Goal: Task Accomplishment & Management: Manage account settings

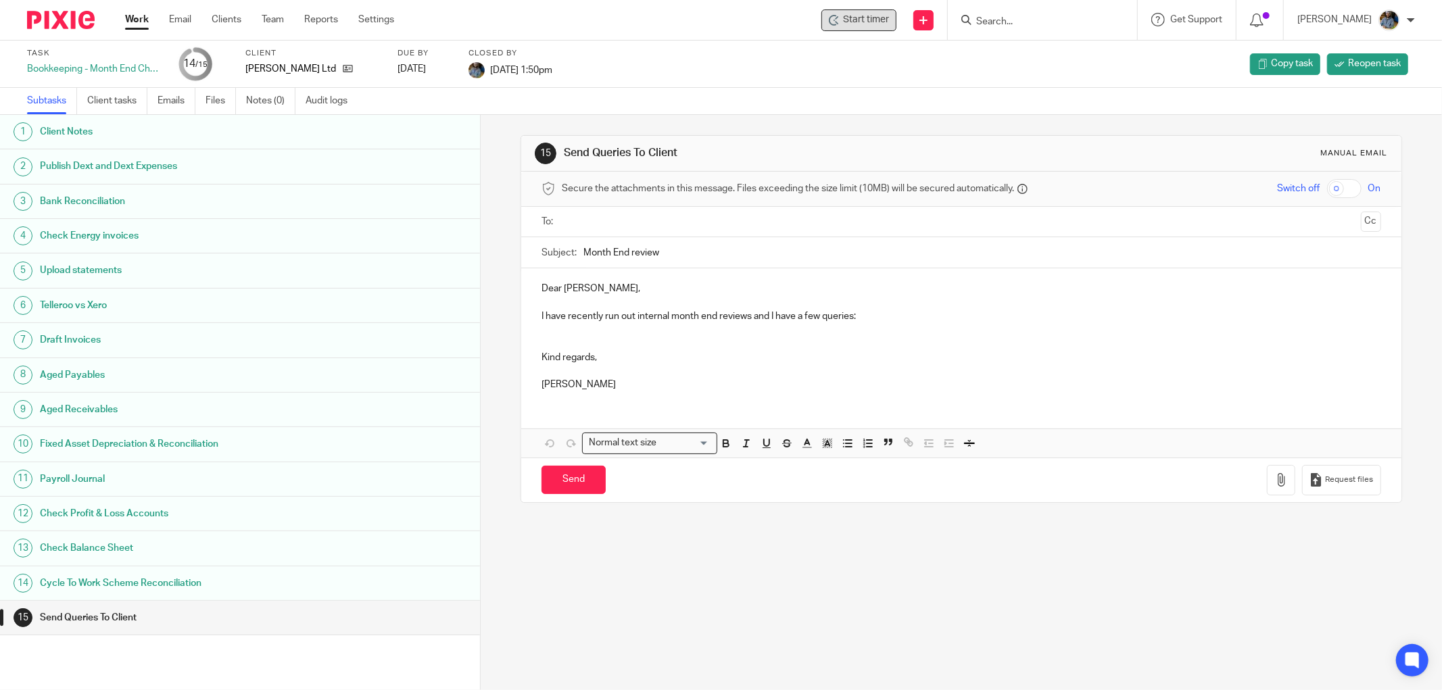
click at [854, 23] on span "Start timer" at bounding box center [866, 20] width 46 height 14
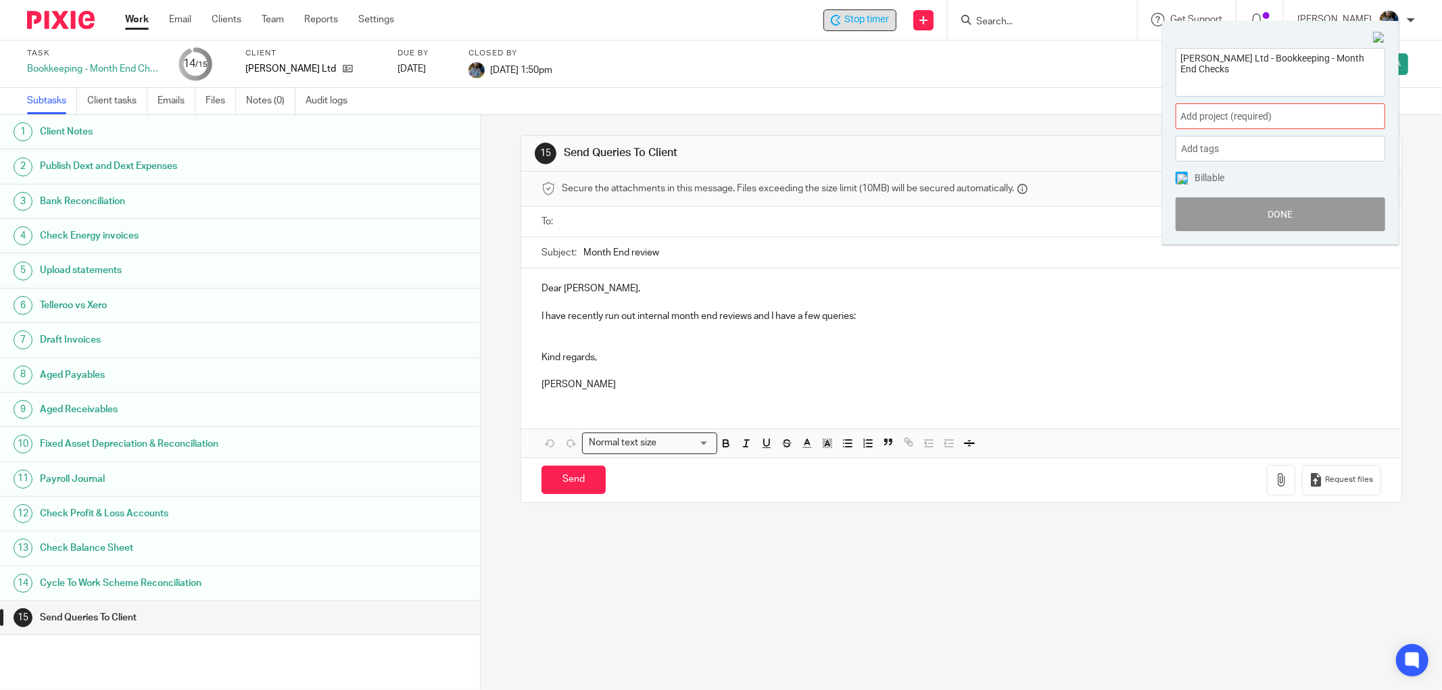
click at [1280, 107] on div "Add project (required) :" at bounding box center [1280, 116] width 210 height 26
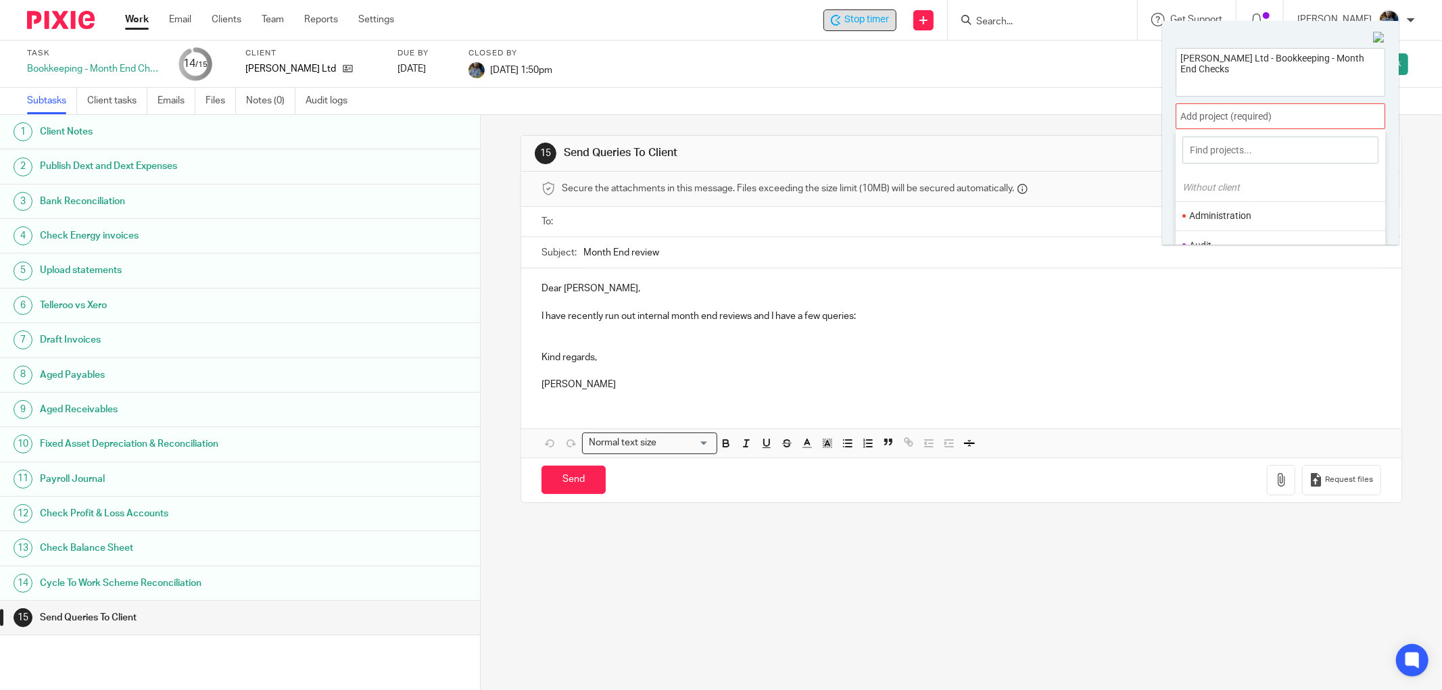
scroll to position [75, 0]
click at [1255, 203] on li "Bookkeeping" at bounding box center [1277, 200] width 176 height 14
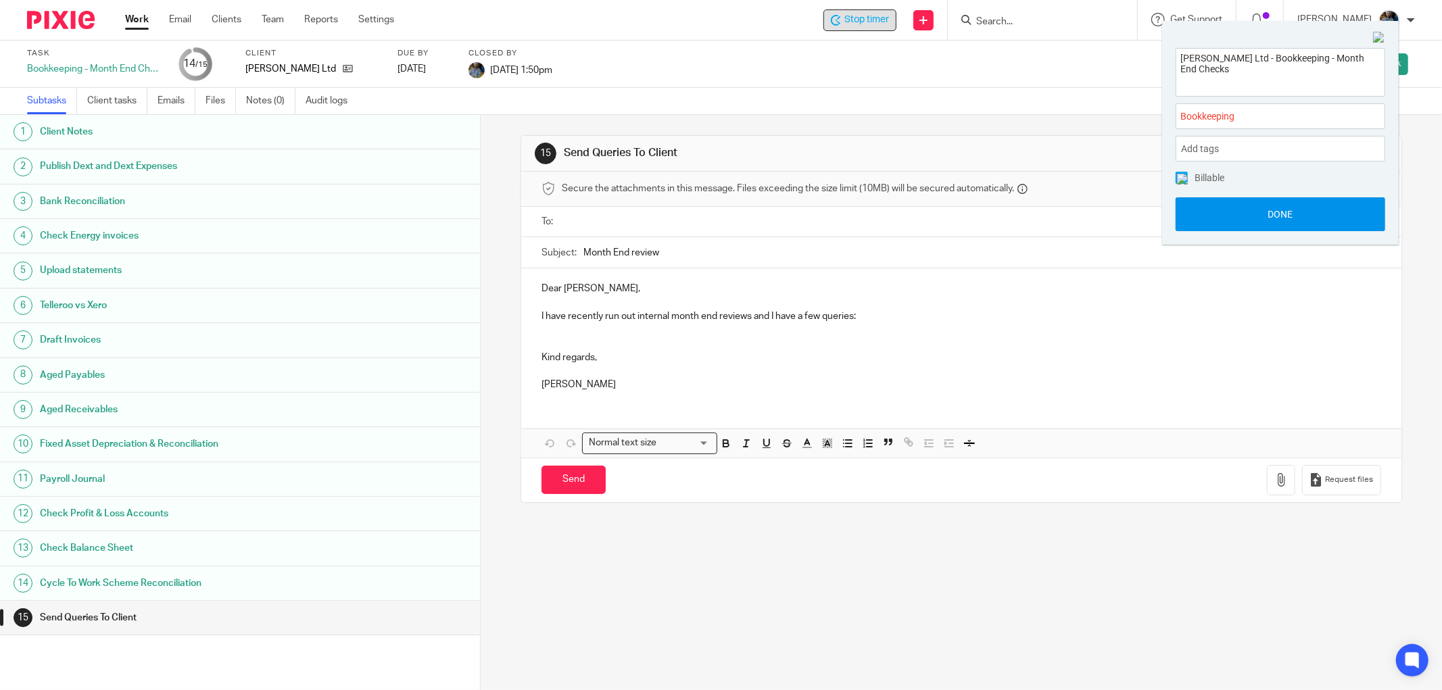
click at [1273, 214] on button "Done" at bounding box center [1280, 214] width 210 height 34
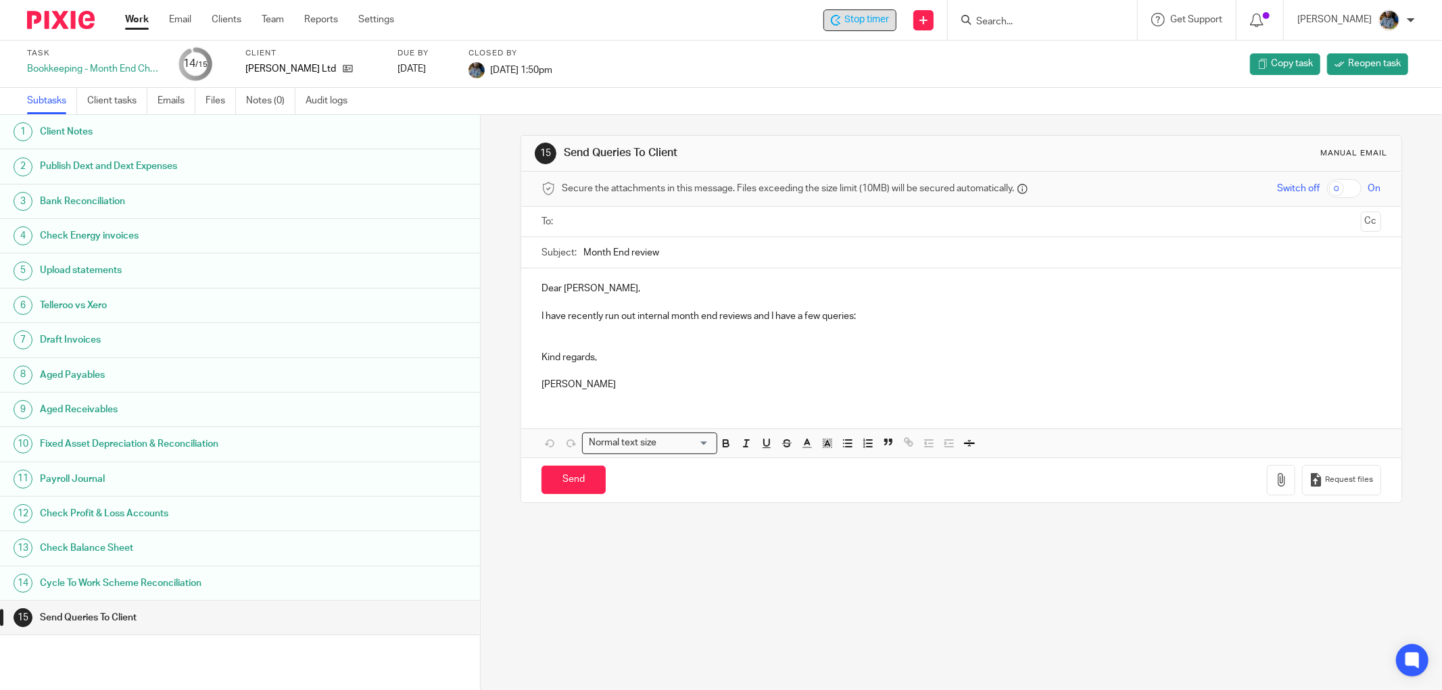
drag, startPoint x: 789, startPoint y: 151, endPoint x: 707, endPoint y: 22, distance: 153.4
click at [786, 149] on h1 "Send Queries To Client" at bounding box center [777, 153] width 427 height 14
drag, startPoint x: 715, startPoint y: 76, endPoint x: 633, endPoint y: 29, distance: 94.7
click at [698, 72] on div "Task Bookkeeping - Month End Checks 14 /15 Client Bolin Webb Ltd Due by 2025-08…" at bounding box center [605, 64] width 1157 height 32
click at [732, 99] on div "Subtasks Client tasks Emails Files Notes (0) Audit logs" at bounding box center [721, 101] width 1442 height 27
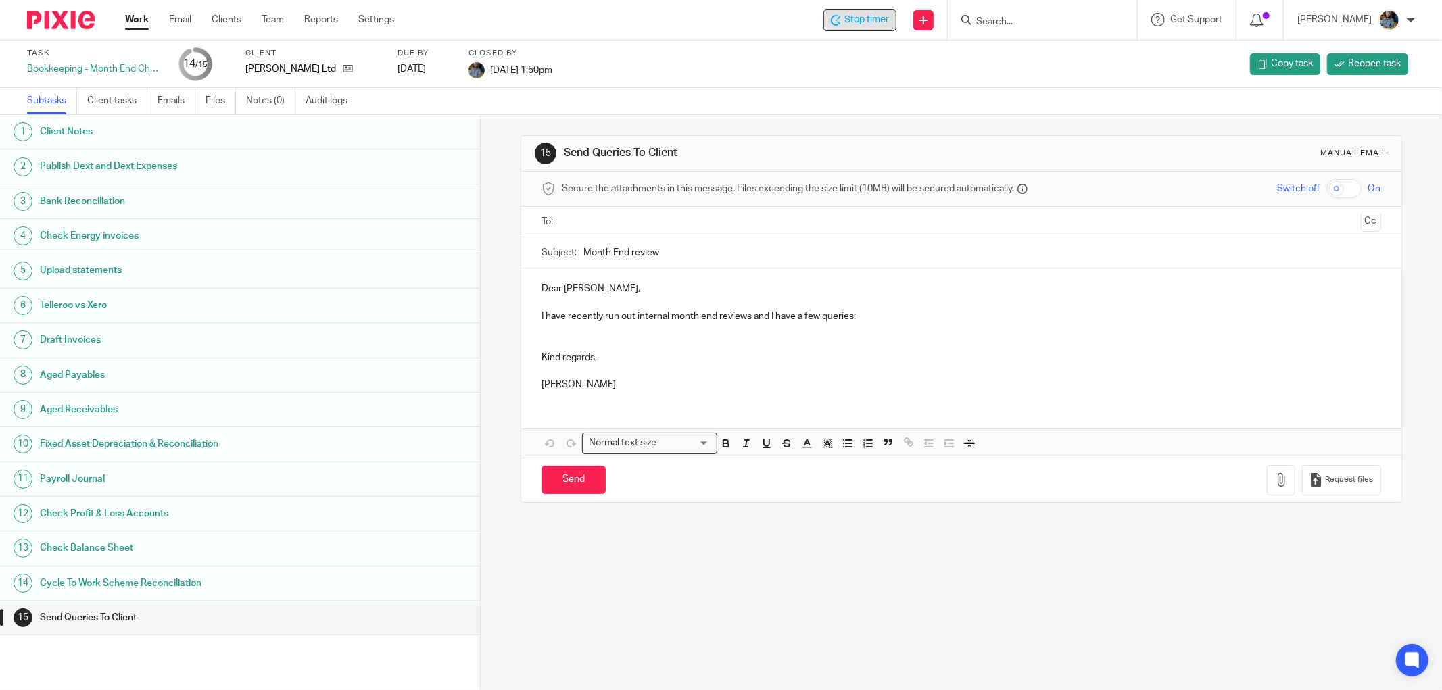
drag, startPoint x: 766, startPoint y: 71, endPoint x: 529, endPoint y: 8, distance: 244.8
click at [764, 71] on div "Task Bookkeeping - Month End Checks 14 /15 Client Bolin Webb Ltd Due by 2025-08…" at bounding box center [605, 64] width 1157 height 32
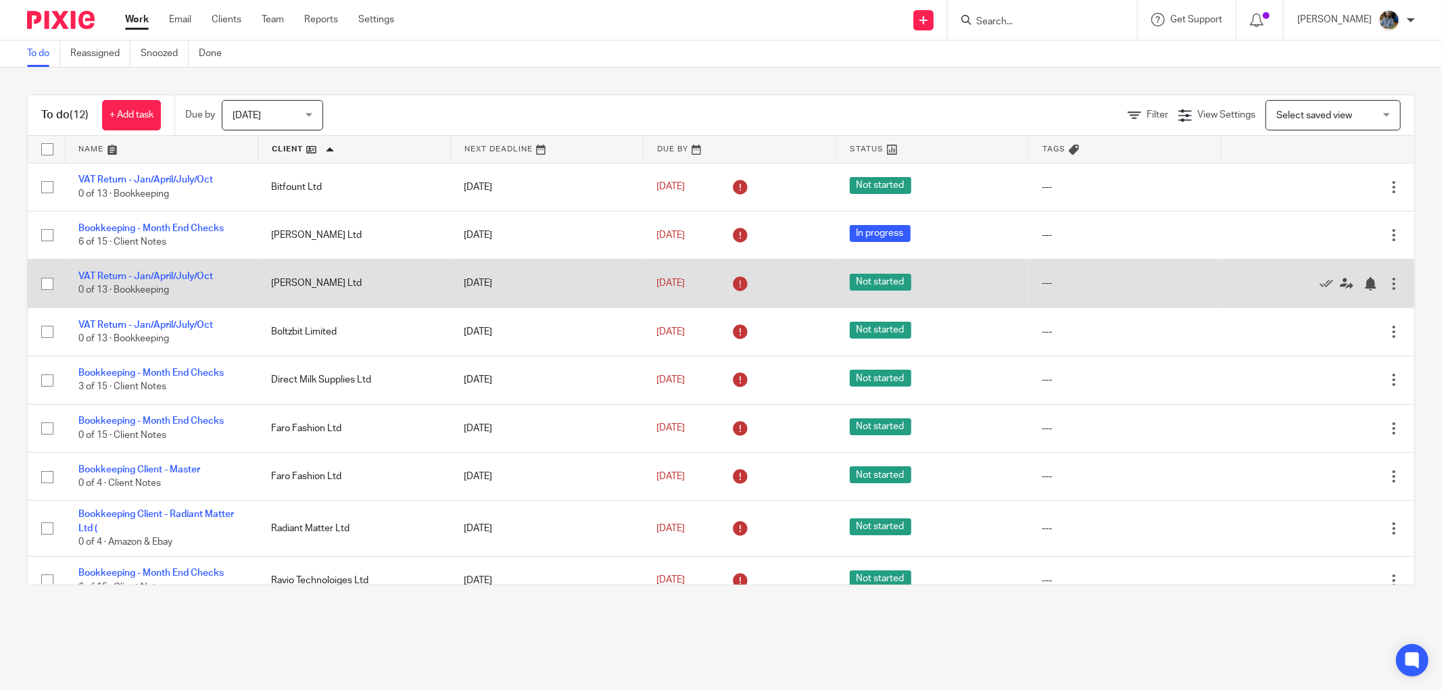
scroll to position [120, 0]
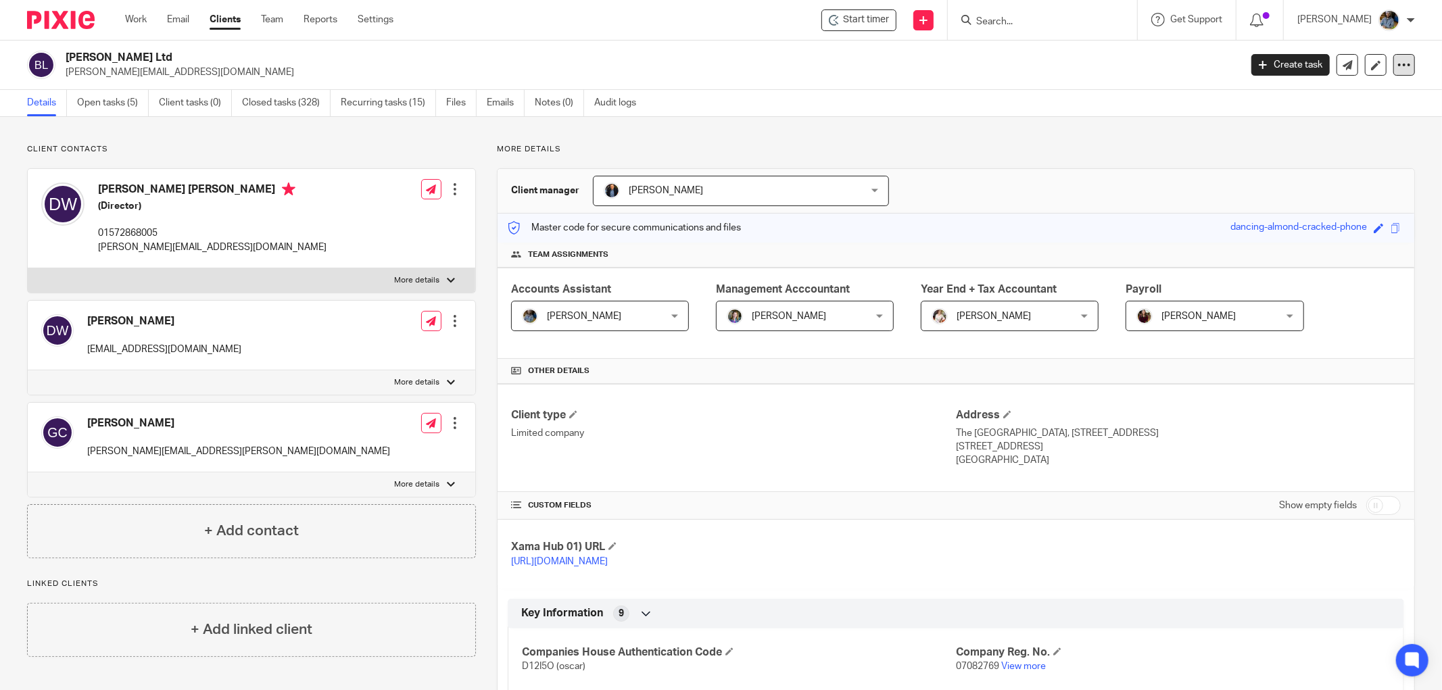
click at [1397, 68] on icon at bounding box center [1404, 65] width 14 height 14
click at [1371, 68] on icon at bounding box center [1376, 65] width 10 height 10
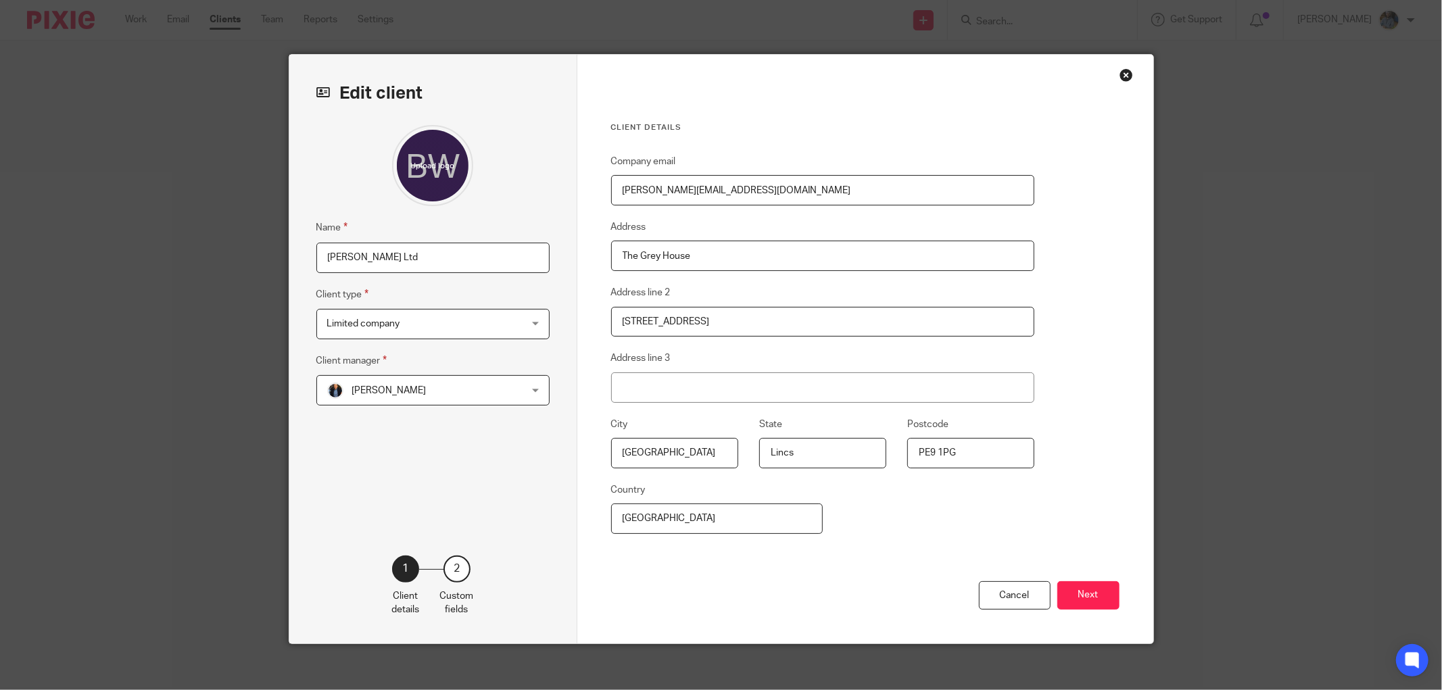
drag, startPoint x: 703, startPoint y: 255, endPoint x: 507, endPoint y: 260, distance: 196.1
click at [508, 259] on div "Edit client Name Bolin Webb Ltd Client type Limited company Limited company Cha…" at bounding box center [721, 349] width 864 height 589
paste input "C/O Max Accountants Ketton Suit"
type input "C/O Max Accountants Ketton Suite"
click at [553, 192] on div "Edit client Name Bolin Webb Ltd Client type Limited company Limited company Cha…" at bounding box center [433, 349] width 288 height 589
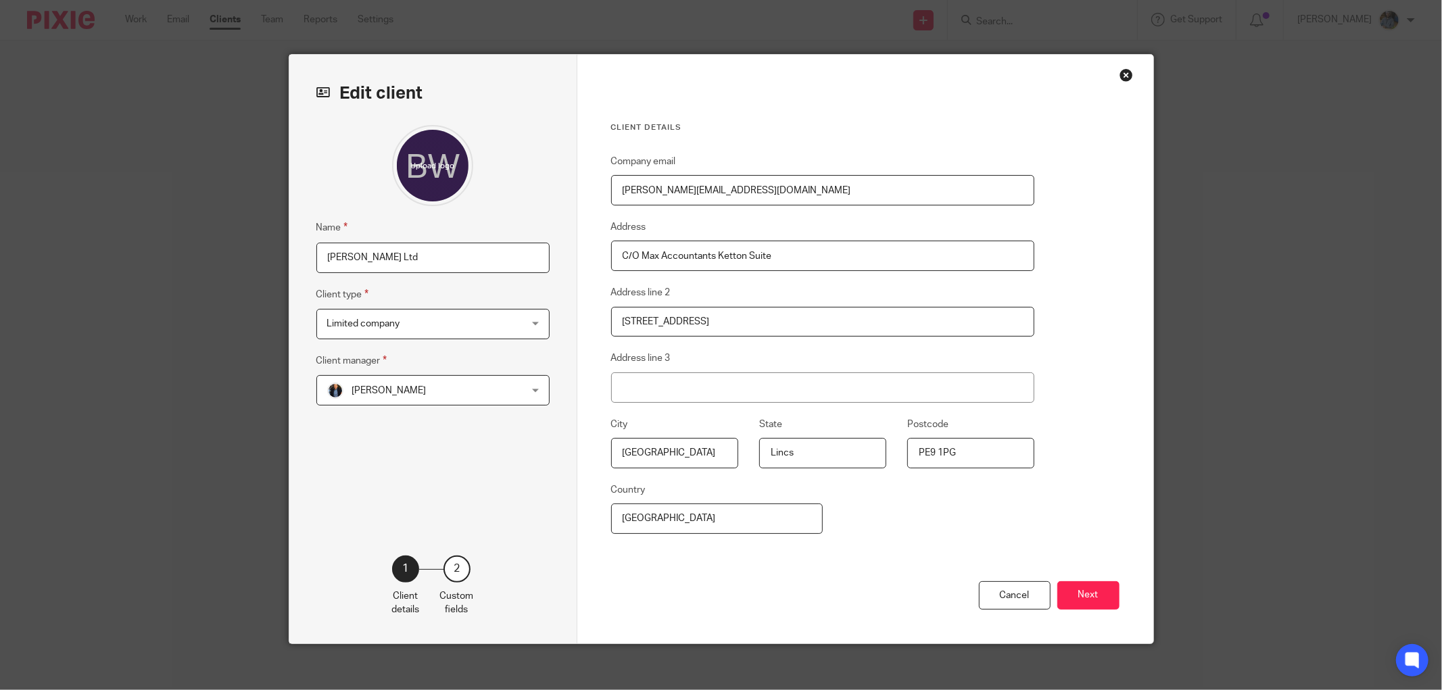
drag, startPoint x: 717, startPoint y: 319, endPoint x: 609, endPoint y: 343, distance: 110.9
click at [612, 343] on div "Company email derrick@bolinwebb.com Address C/O Max Accountants Ketton Suite Ad…" at bounding box center [823, 367] width 424 height 428
paste input "The King Centre, Main Road, Rutland"
type input "The King Centre, Main Road, Rutland"
drag, startPoint x: 646, startPoint y: 456, endPoint x: 569, endPoint y: 461, distance: 76.5
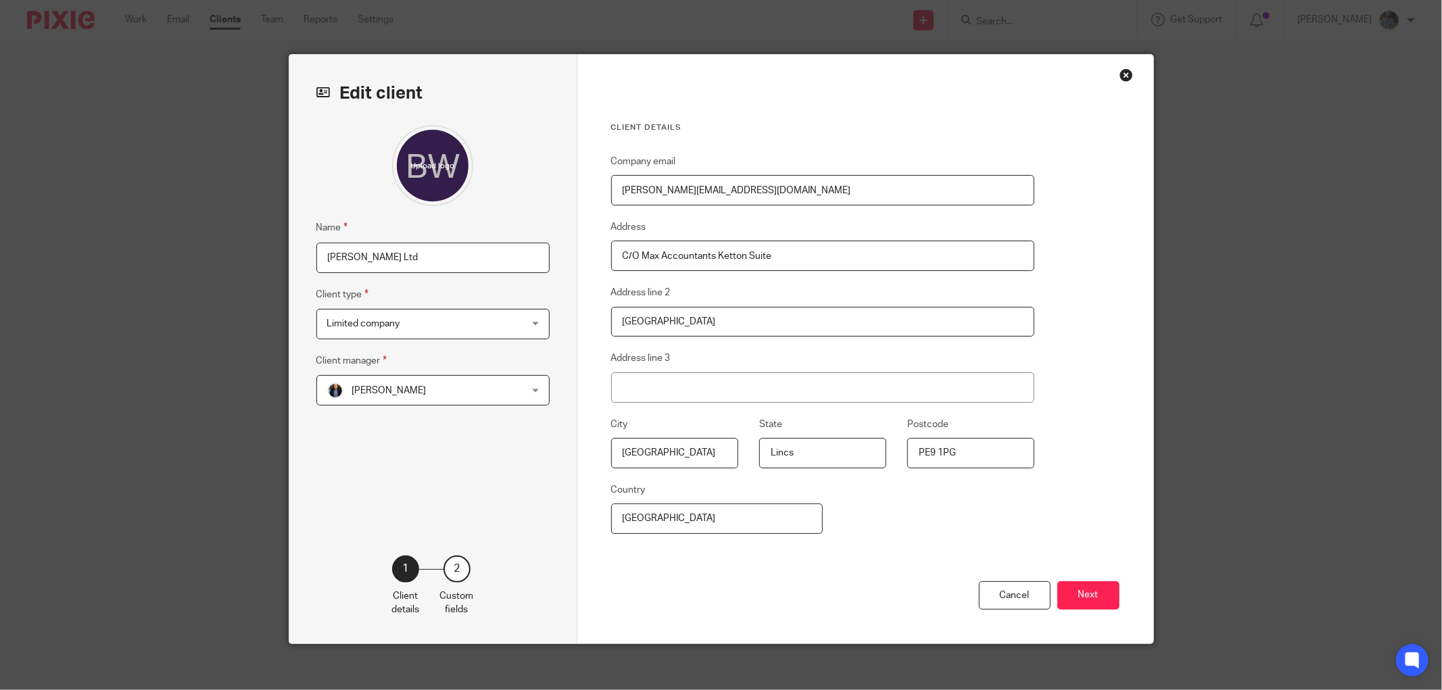
click at [577, 460] on div "Client details Company email derrick@bolinwebb.com Address C/O Max Accountants …" at bounding box center [865, 349] width 576 height 589
paste input "Oakham"
type input "Oakham"
drag, startPoint x: 806, startPoint y: 456, endPoint x: 731, endPoint y: 468, distance: 76.6
click at [738, 464] on fieldset "State Lincs" at bounding box center [812, 442] width 148 height 52
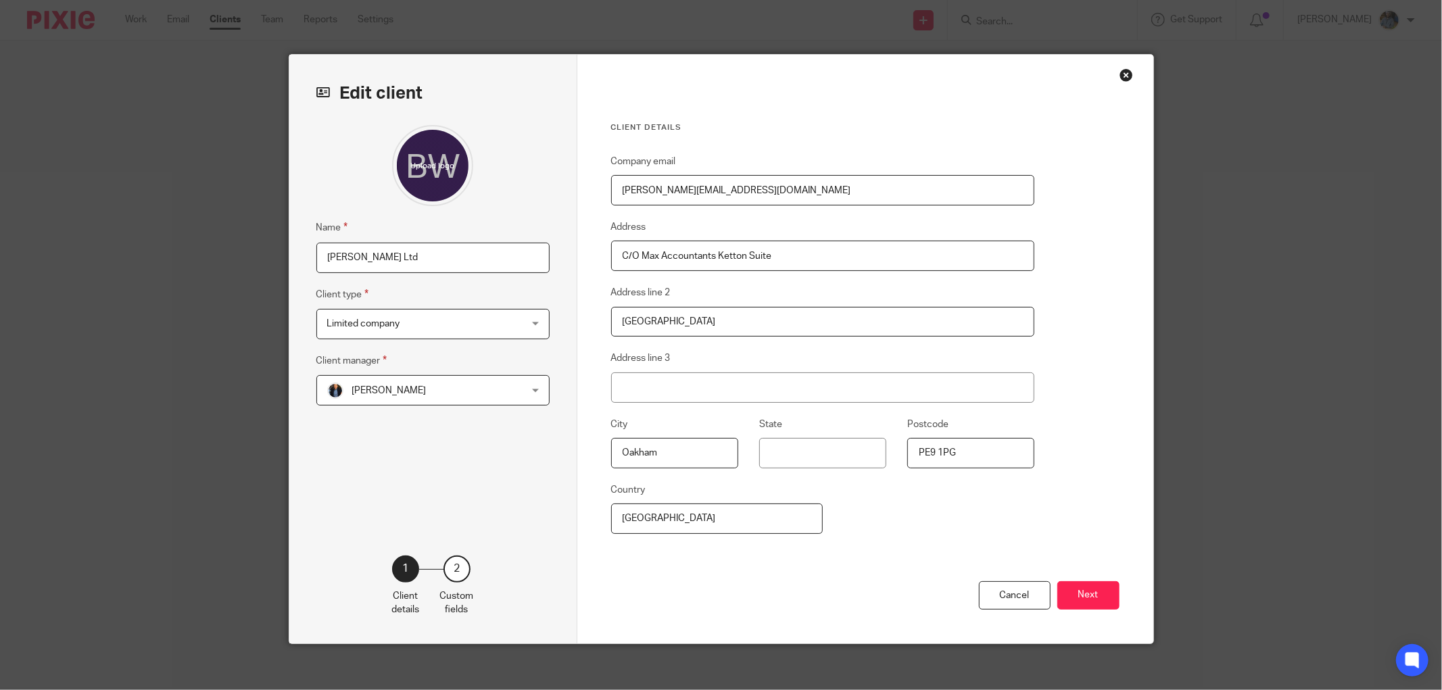
drag, startPoint x: 968, startPoint y: 457, endPoint x: 869, endPoint y: 484, distance: 103.0
click at [886, 466] on fieldset "Postcode PE9 1PG" at bounding box center [960, 442] width 148 height 52
paste input "LE15 7WD"
type input "LE15 7WD"
click at [808, 456] on input "State" at bounding box center [822, 453] width 127 height 30
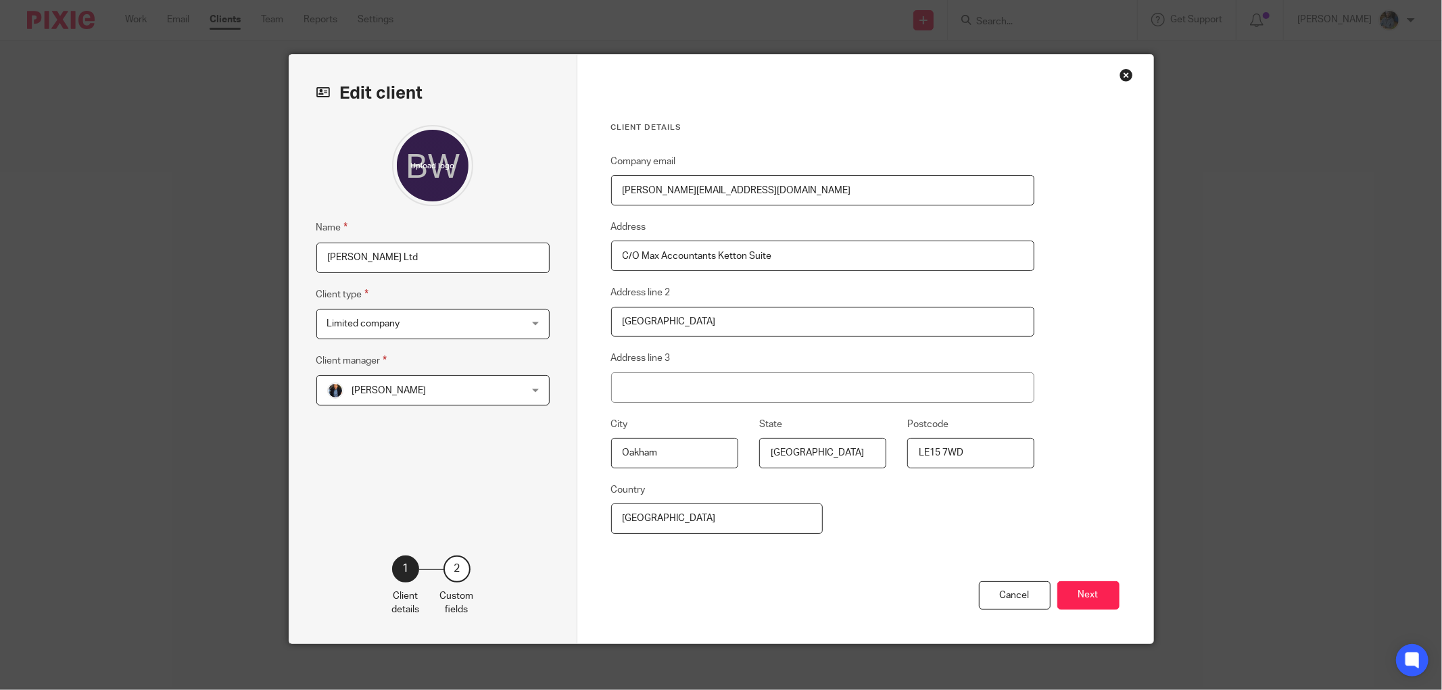
type input "Leicestershire"
click at [1073, 346] on div "Client details Company email derrick@bolinwebb.com Address C/O Max Accountants …" at bounding box center [865, 349] width 576 height 589
click at [1083, 602] on button "Next" at bounding box center [1088, 595] width 62 height 29
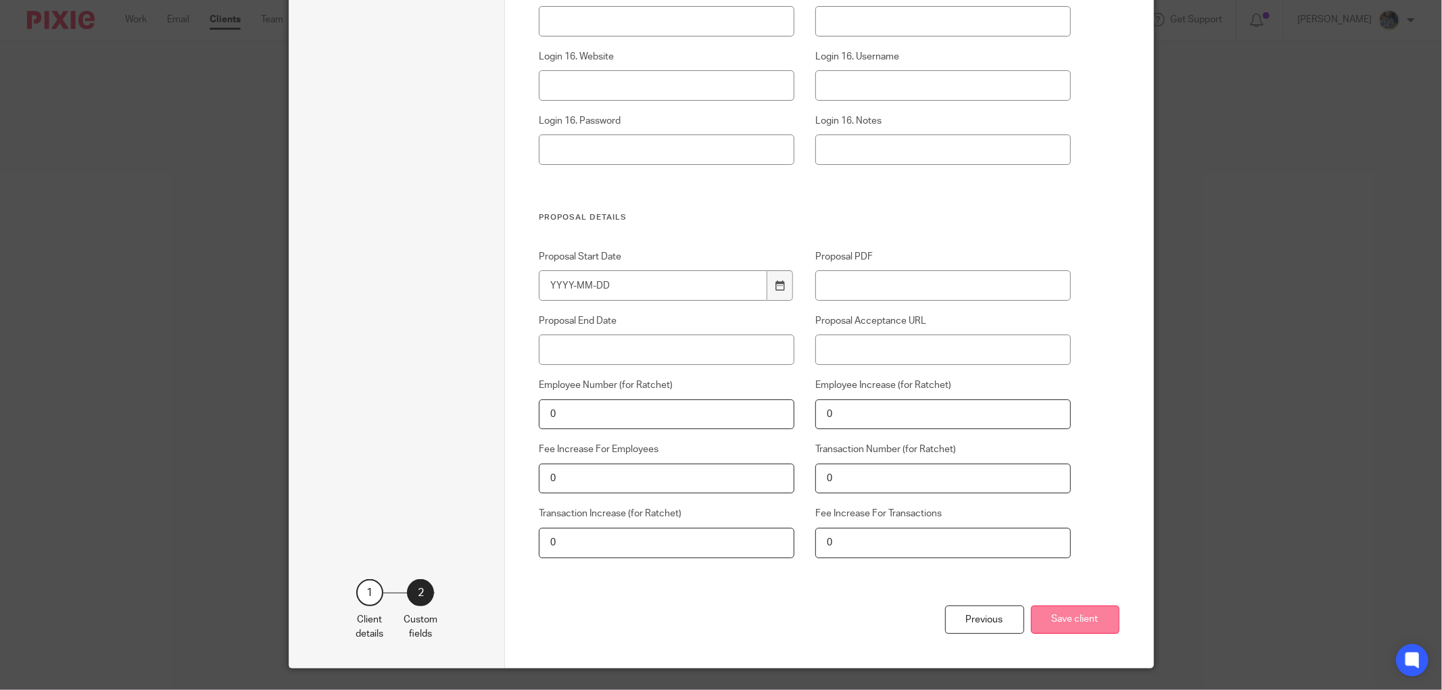
scroll to position [4620, 0]
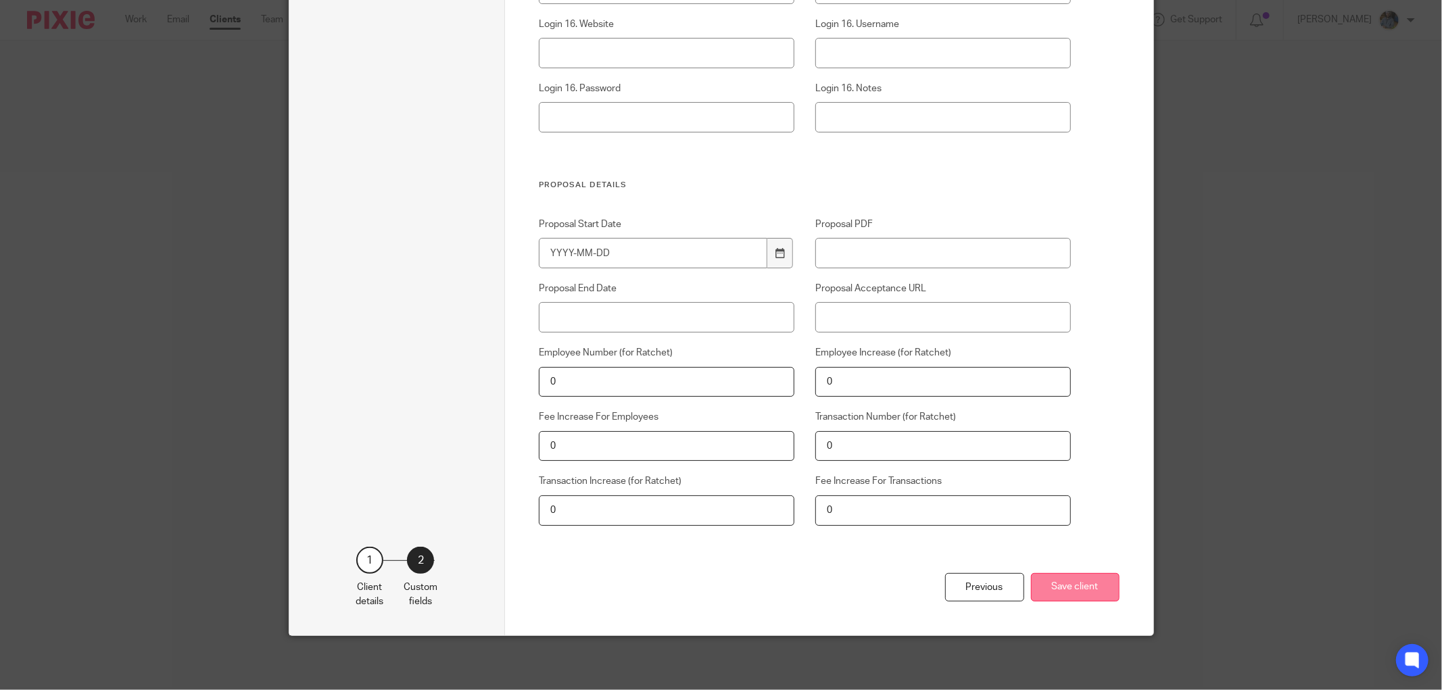
click at [1079, 589] on button "Save client" at bounding box center [1075, 587] width 89 height 29
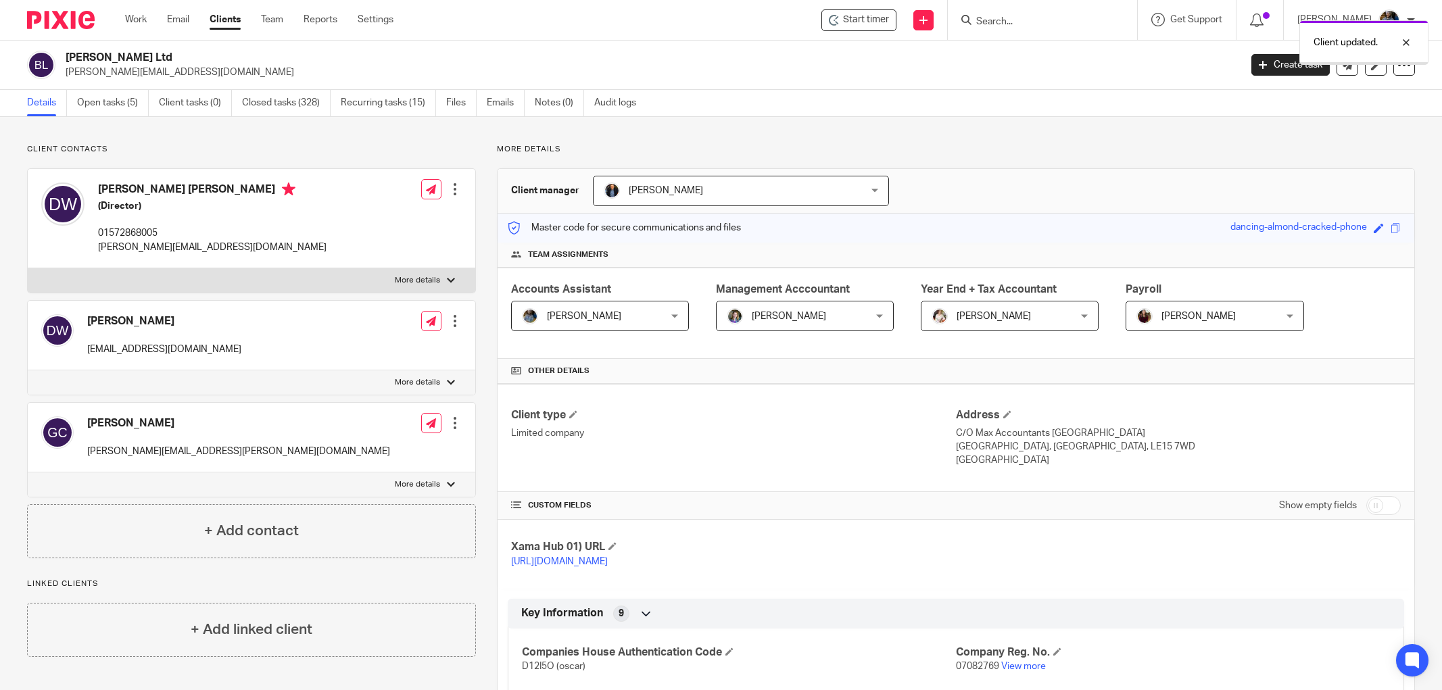
drag, startPoint x: 0, startPoint y: 0, endPoint x: 760, endPoint y: 34, distance: 760.5
click at [760, 34] on div "Client updated." at bounding box center [1075, 39] width 708 height 51
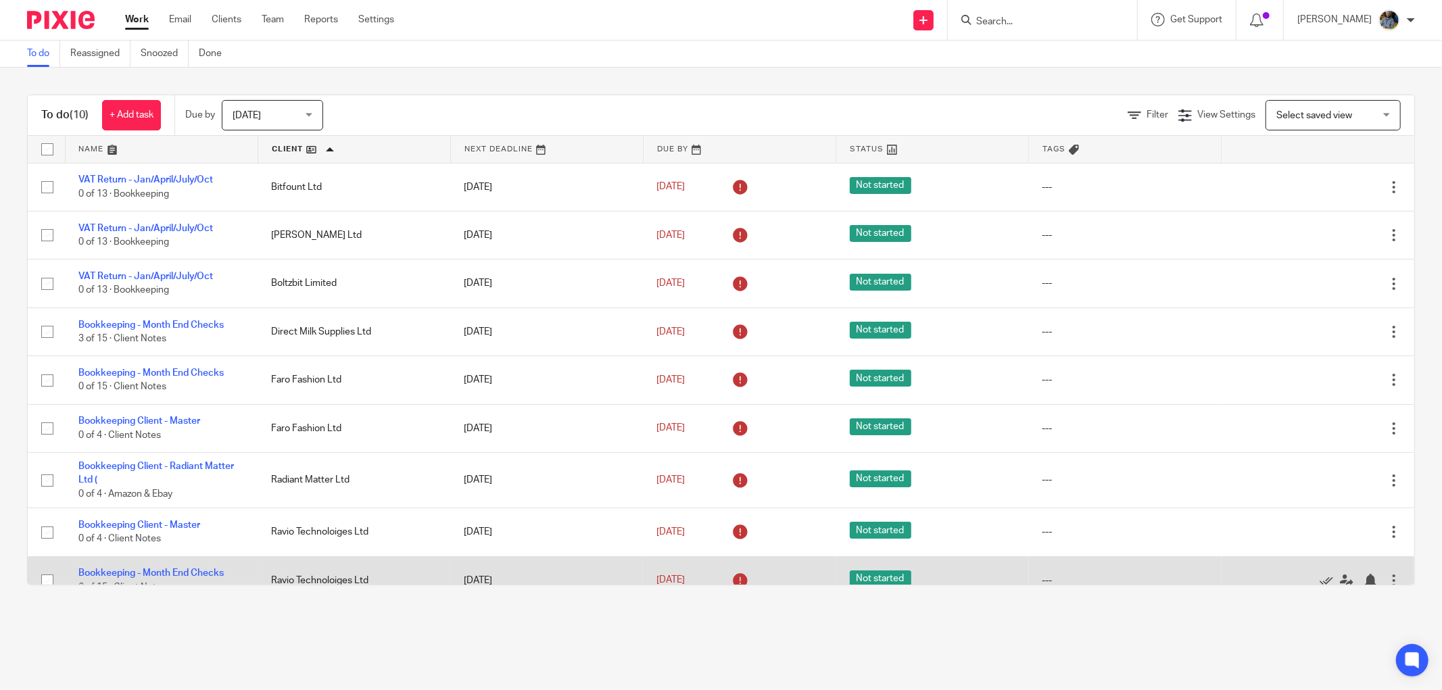
scroll to position [72, 0]
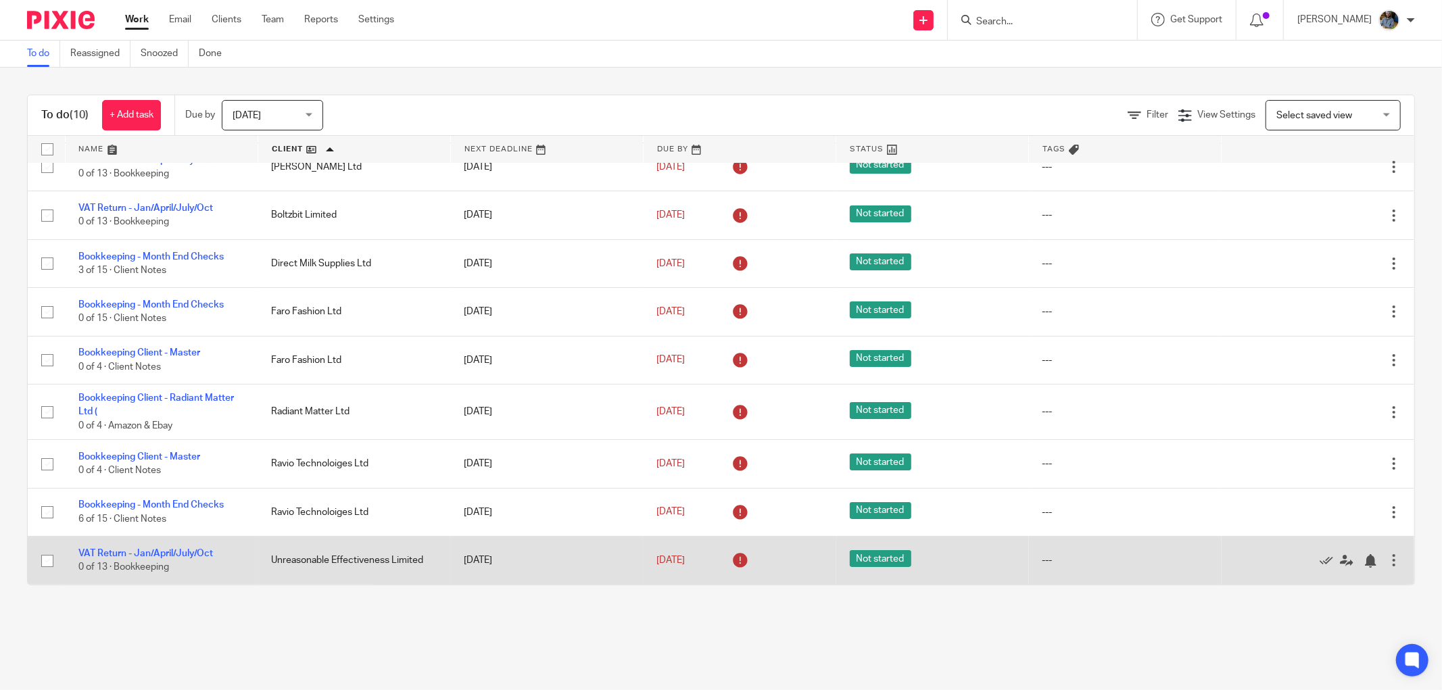
drag, startPoint x: 1292, startPoint y: 508, endPoint x: 988, endPoint y: 550, distance: 306.4
click at [1319, 508] on icon at bounding box center [1326, 513] width 14 height 14
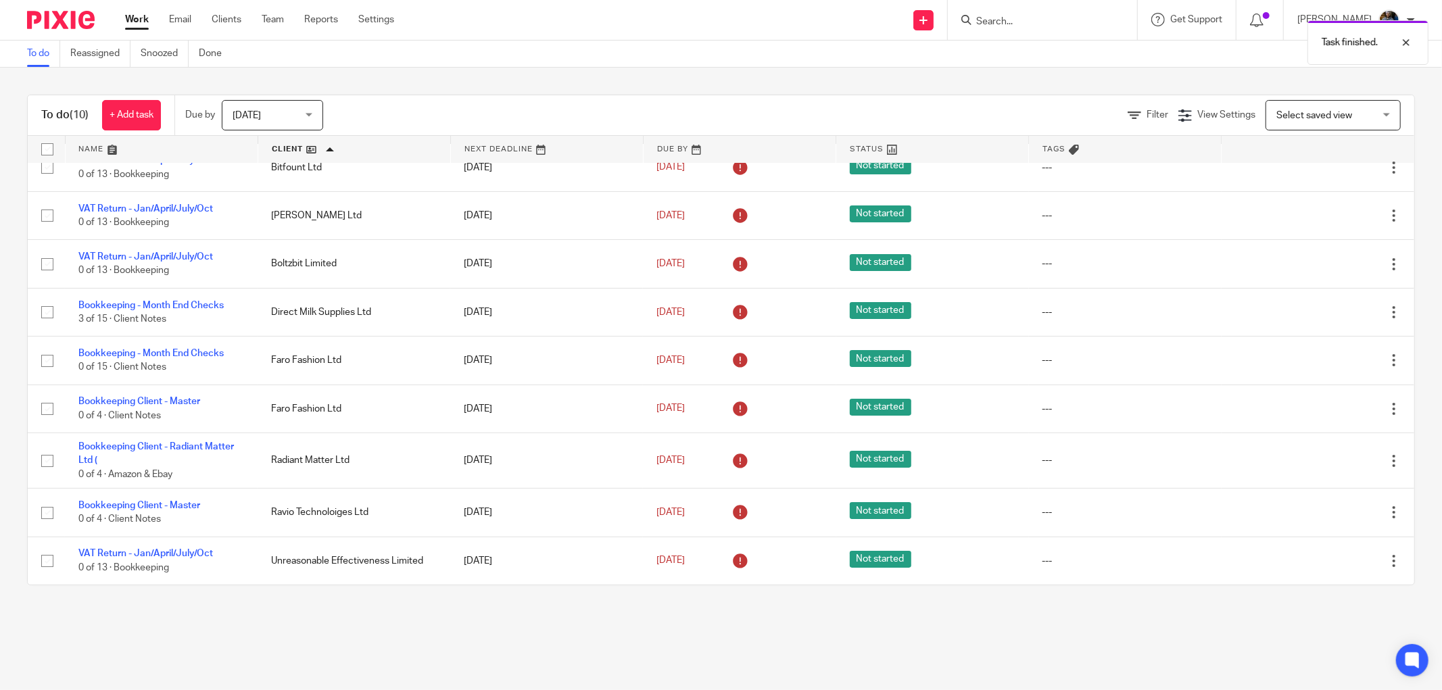
scroll to position [23, 0]
click at [1344, 41] on p "Task finished." at bounding box center [1349, 43] width 56 height 14
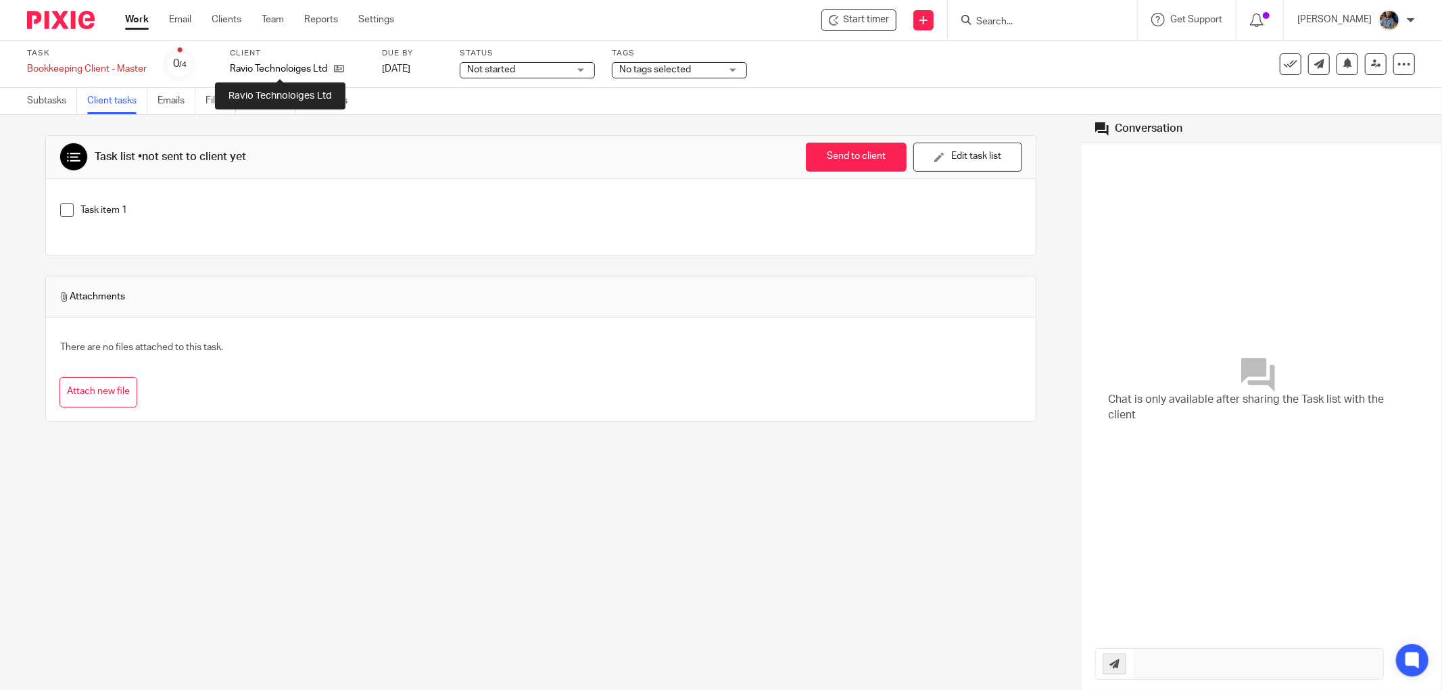
click at [318, 70] on p "Ravio Technoloiges Ltd" at bounding box center [278, 69] width 97 height 14
click at [342, 73] on icon at bounding box center [339, 69] width 10 height 10
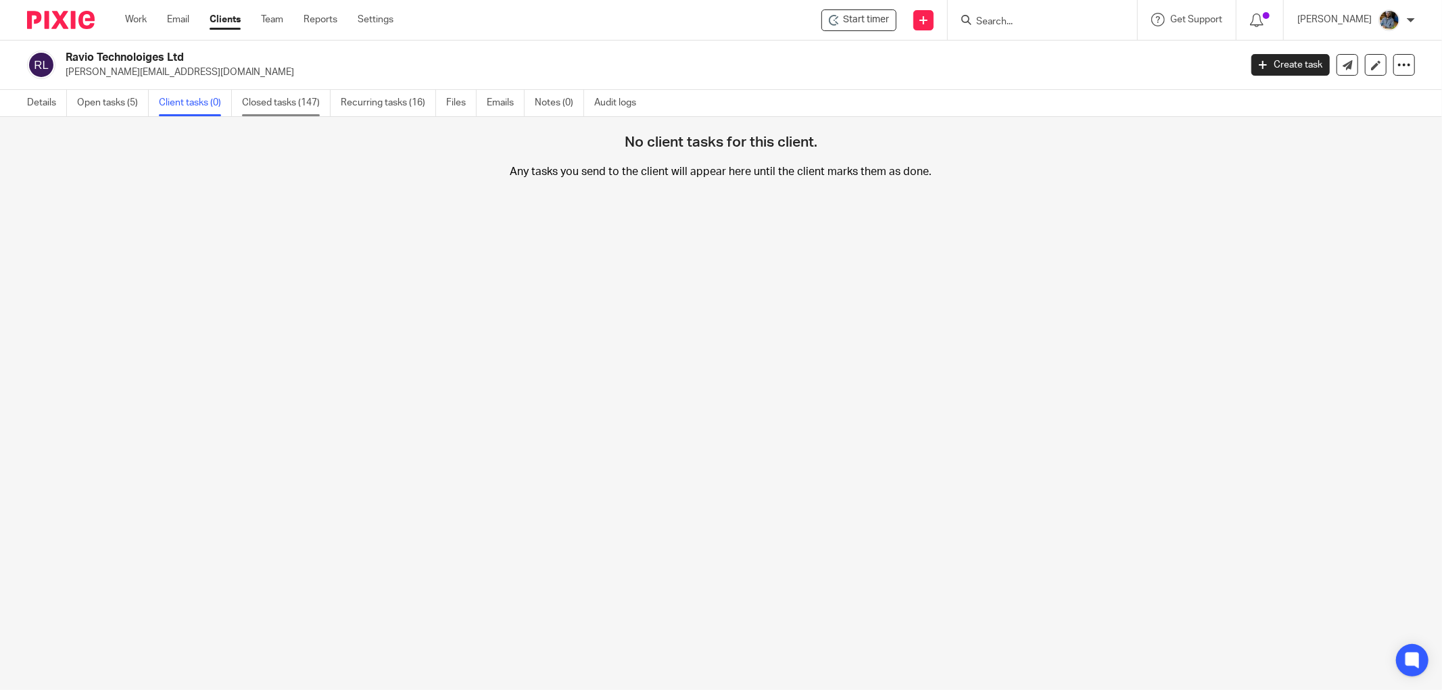
click at [291, 106] on link "Closed tasks (147)" at bounding box center [286, 103] width 89 height 26
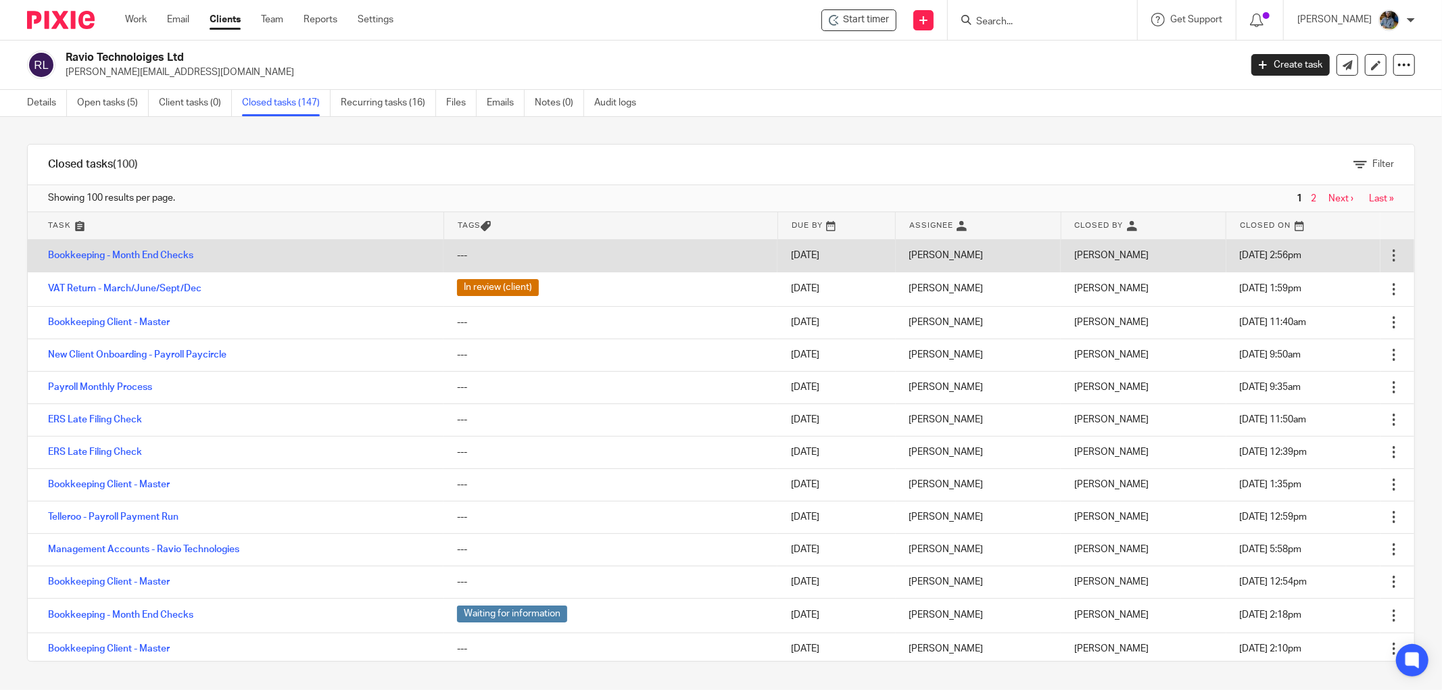
click at [1387, 251] on div at bounding box center [1394, 256] width 14 height 14
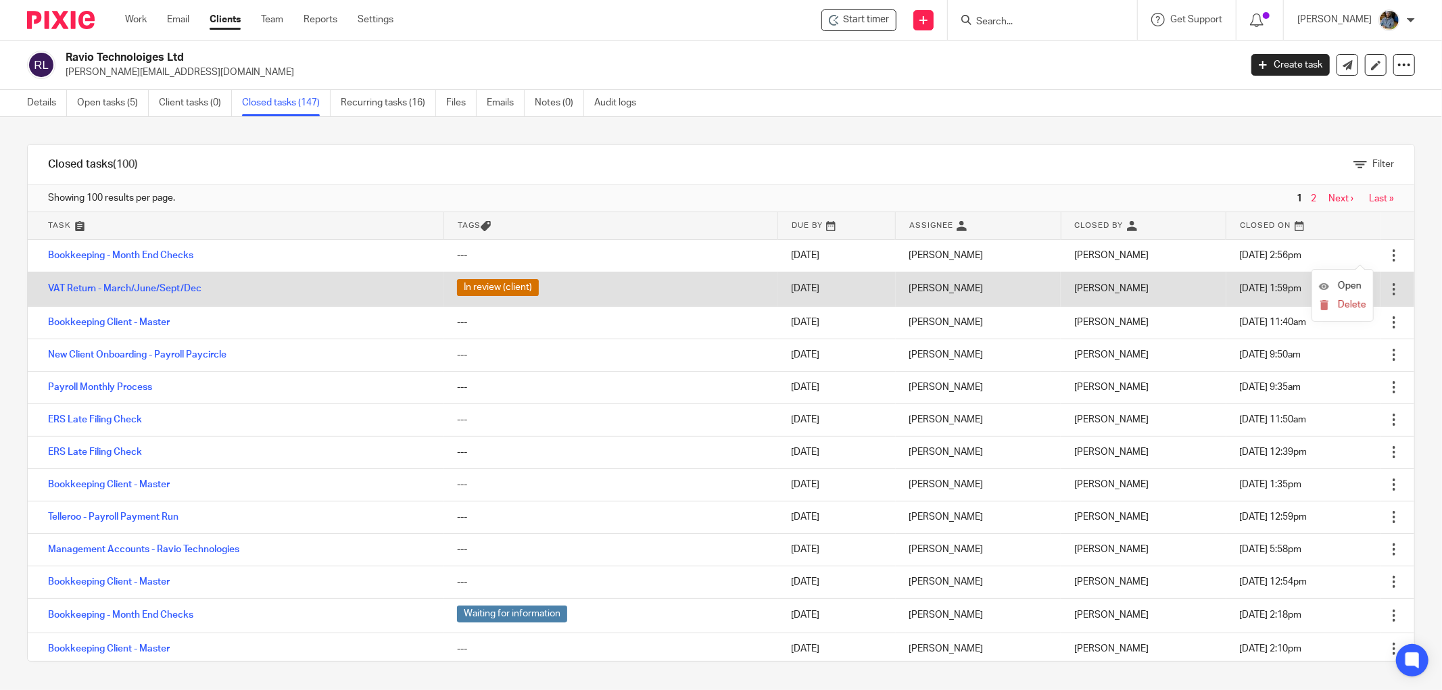
click at [1353, 286] on span "Open" at bounding box center [1350, 285] width 24 height 9
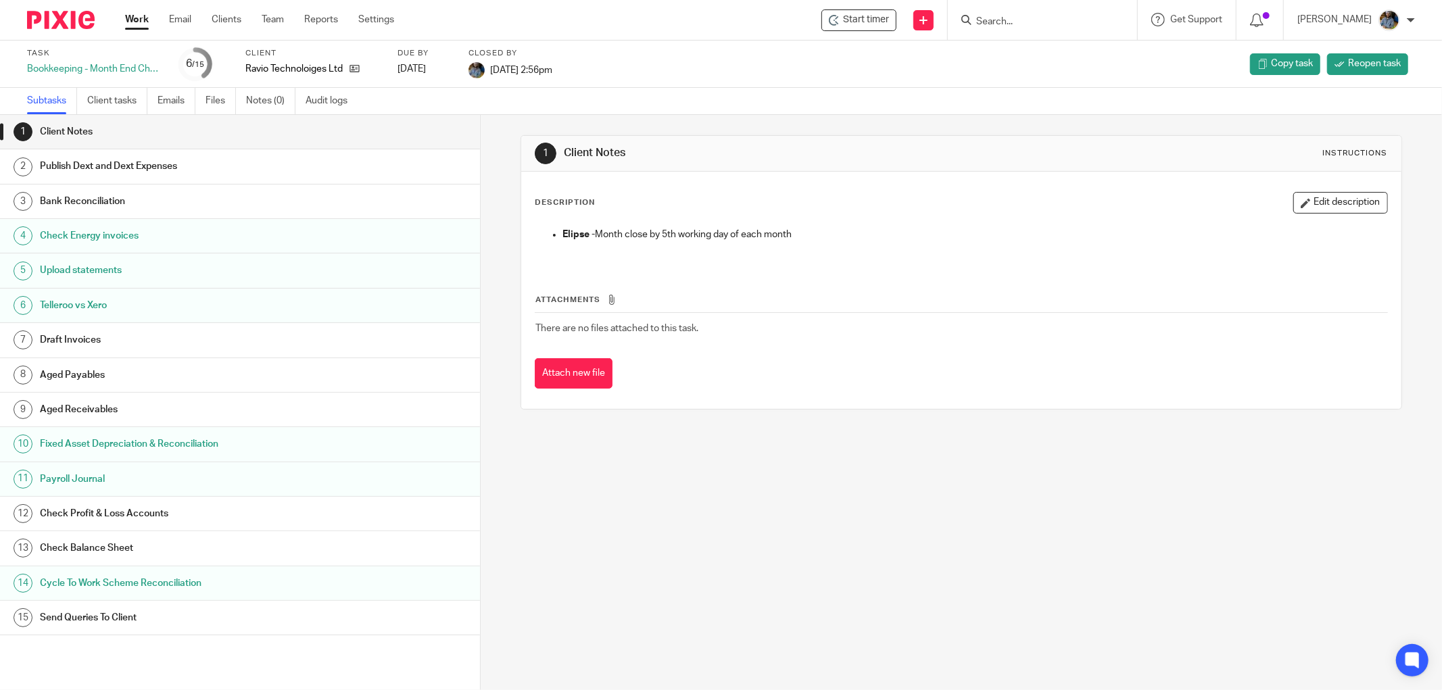
click at [549, 70] on span "14 Aug 2025 2:56pm" at bounding box center [521, 69] width 62 height 9
click at [1350, 55] on link "Reopen task" at bounding box center [1367, 64] width 81 height 22
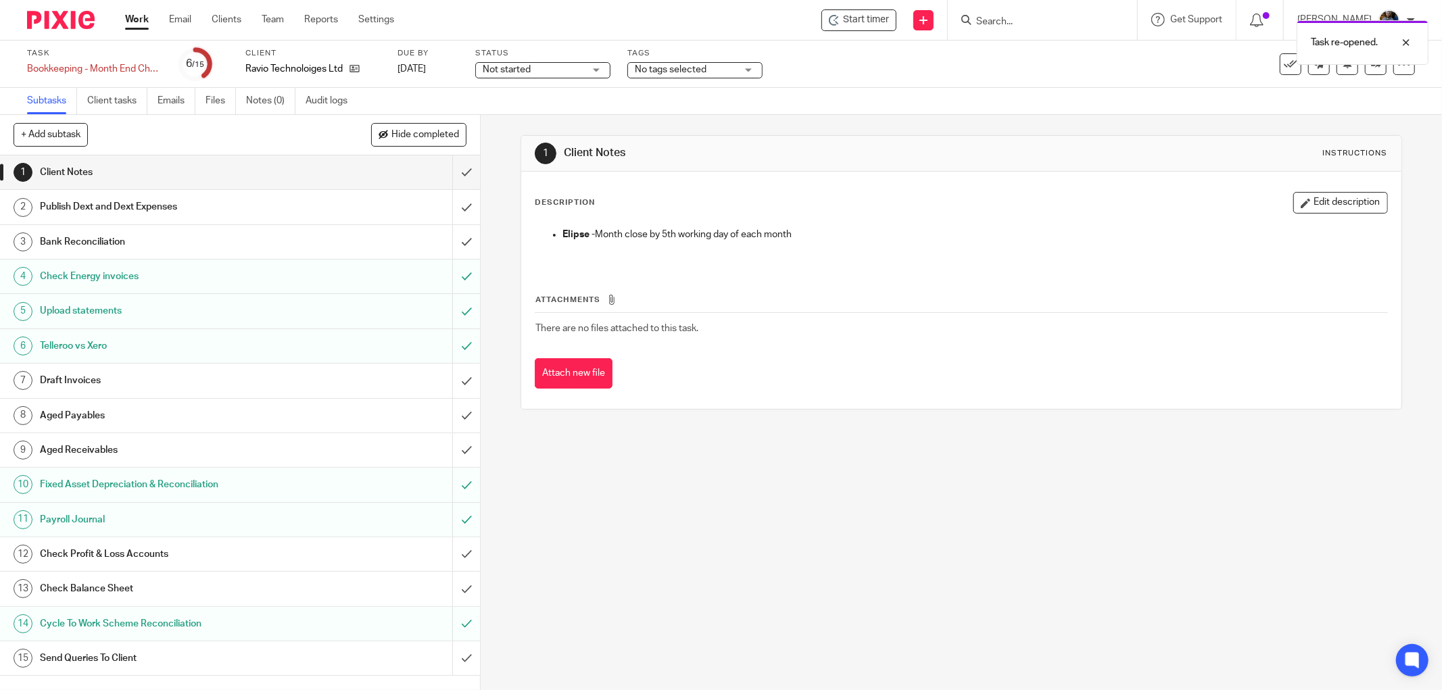
click at [856, 18] on div "Task re-opened." at bounding box center [1075, 39] width 708 height 51
click at [872, 14] on span "Start timer" at bounding box center [866, 20] width 46 height 14
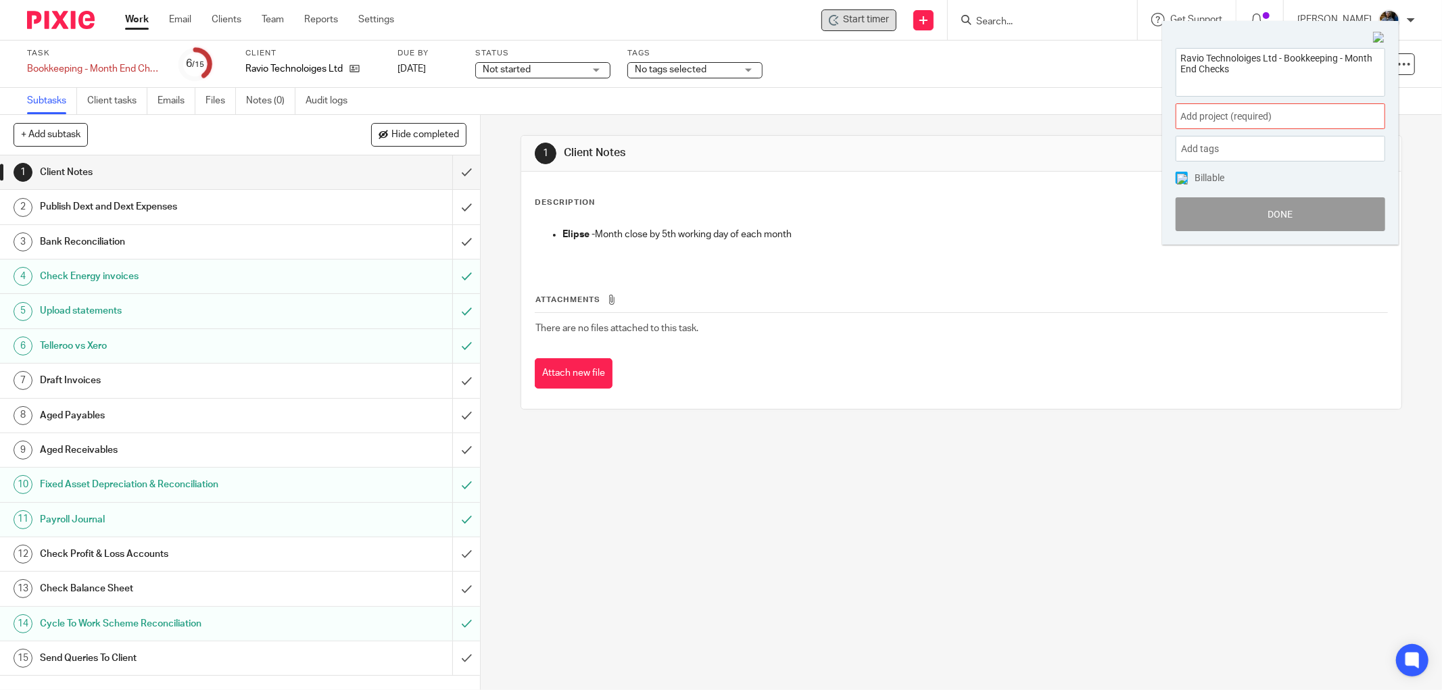
click at [1320, 110] on div "Add project (required) :" at bounding box center [1280, 116] width 210 height 26
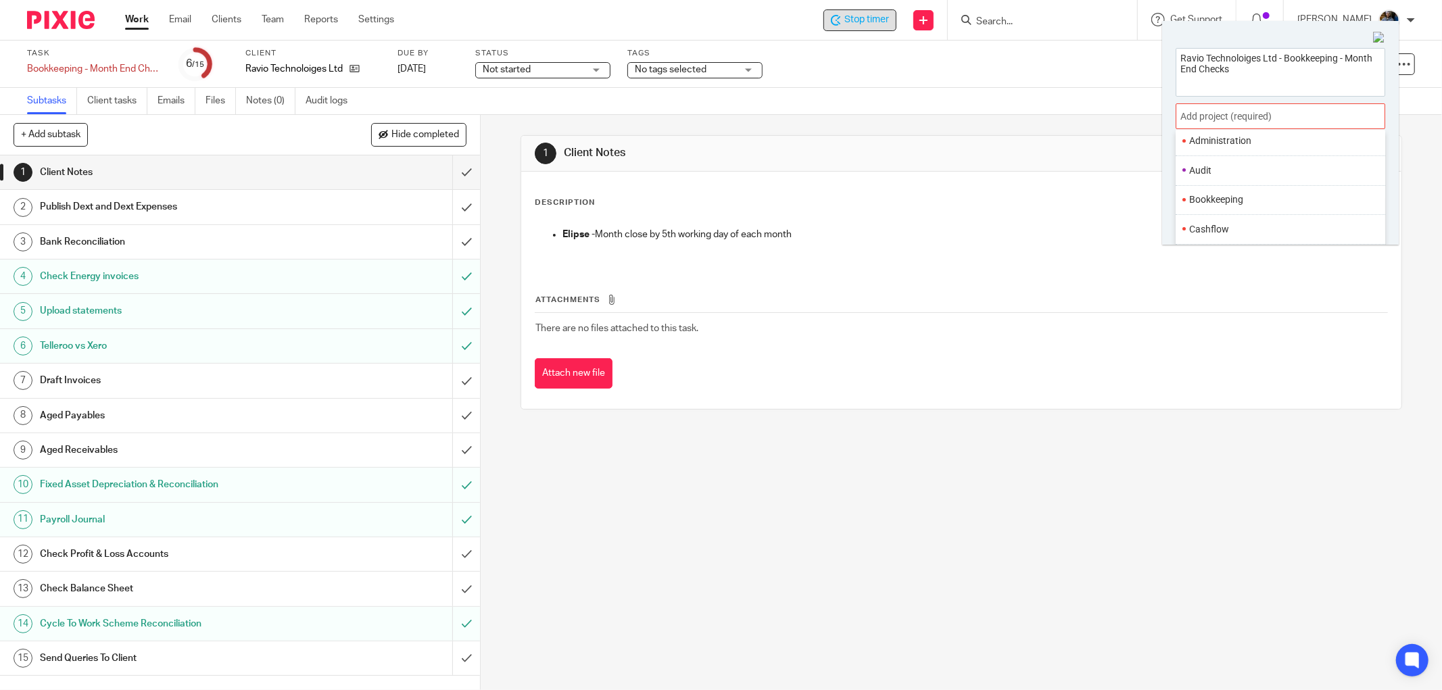
drag, startPoint x: 1196, startPoint y: 199, endPoint x: 1205, endPoint y: 199, distance: 8.1
click at [1195, 199] on li "Bookkeeping" at bounding box center [1277, 200] width 176 height 14
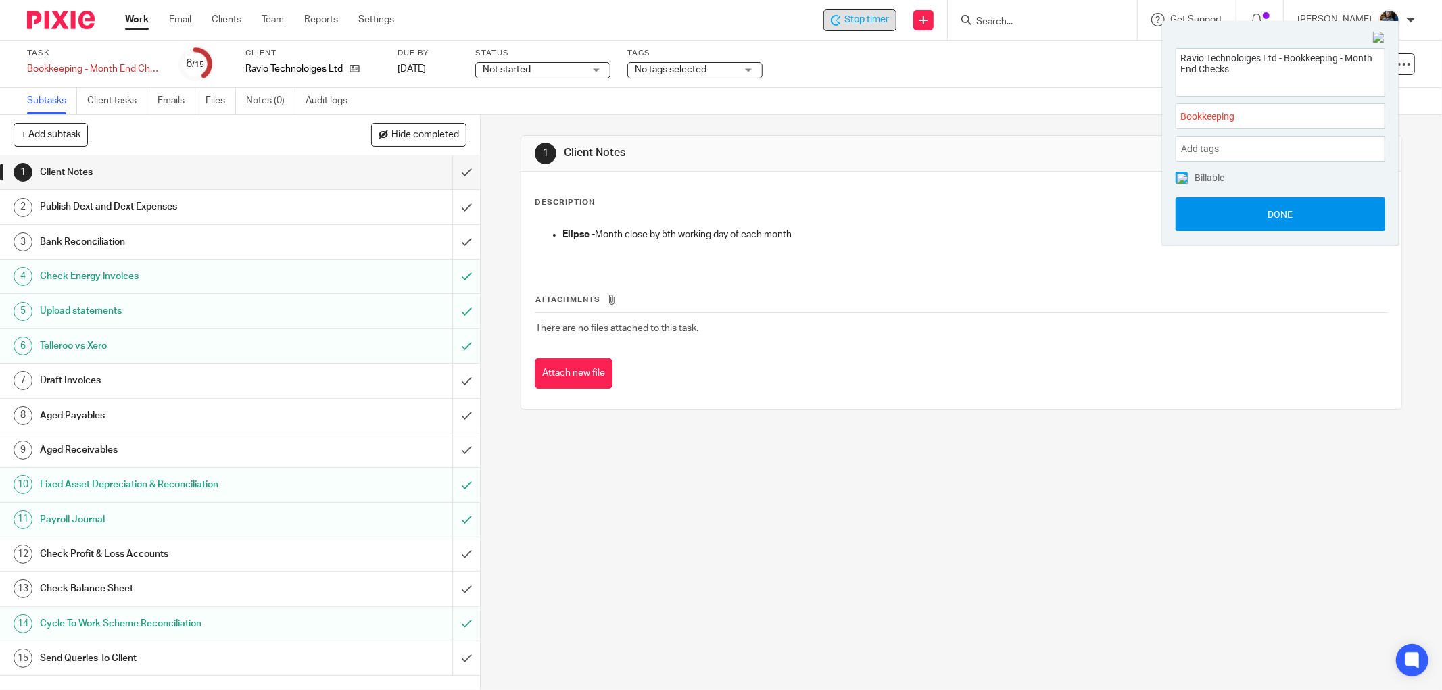
drag, startPoint x: 1298, startPoint y: 218, endPoint x: 1209, endPoint y: 204, distance: 90.9
click at [1296, 218] on button "Done" at bounding box center [1280, 214] width 210 height 34
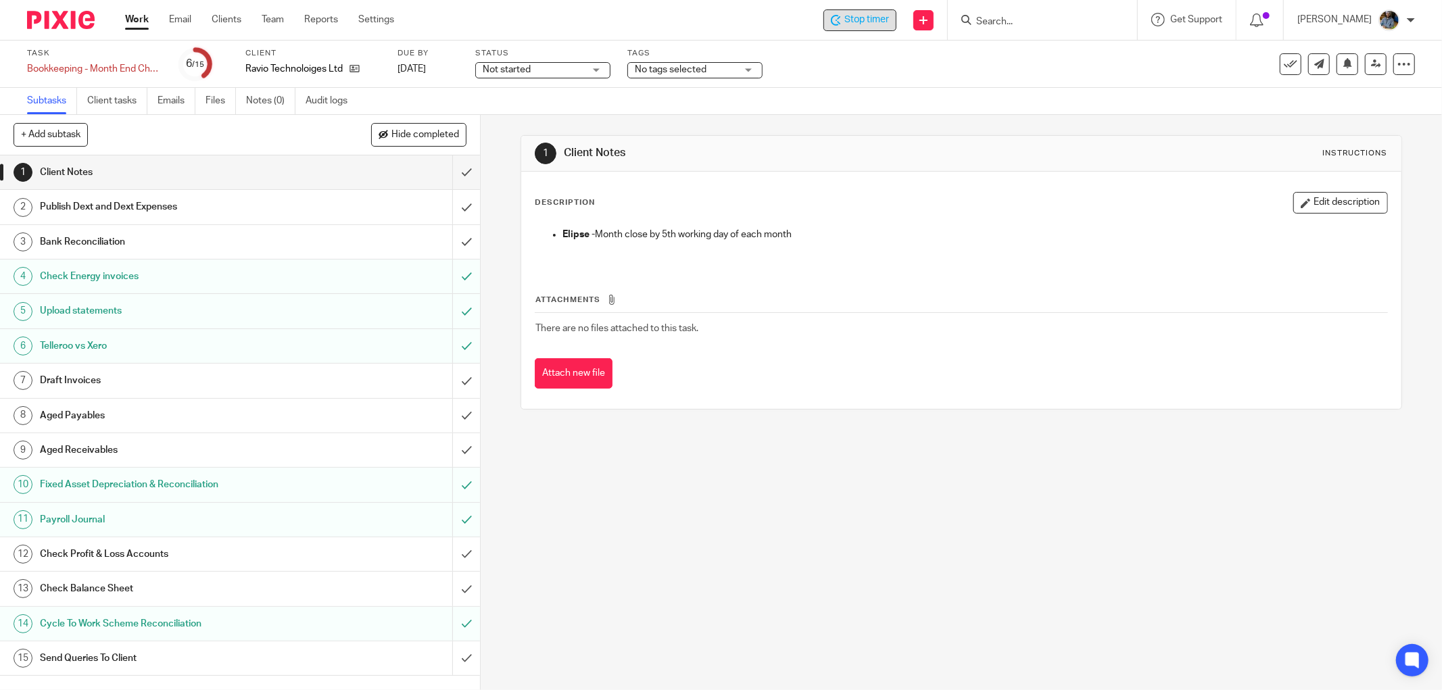
drag, startPoint x: 866, startPoint y: 149, endPoint x: 820, endPoint y: 139, distance: 47.1
click at [864, 147] on h1 "Client Notes" at bounding box center [777, 153] width 427 height 14
click at [406, 137] on span "Hide completed" at bounding box center [425, 135] width 68 height 11
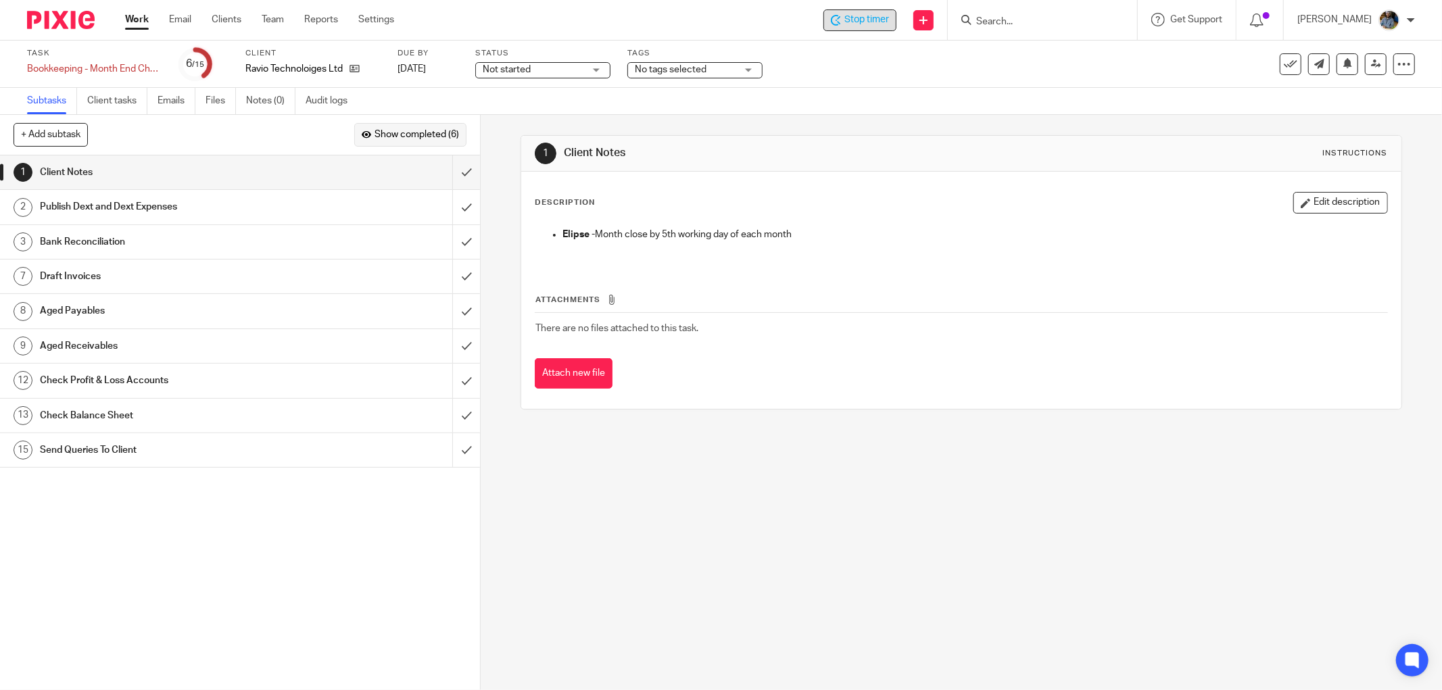
click at [420, 133] on span "Show completed (6)" at bounding box center [416, 135] width 84 height 11
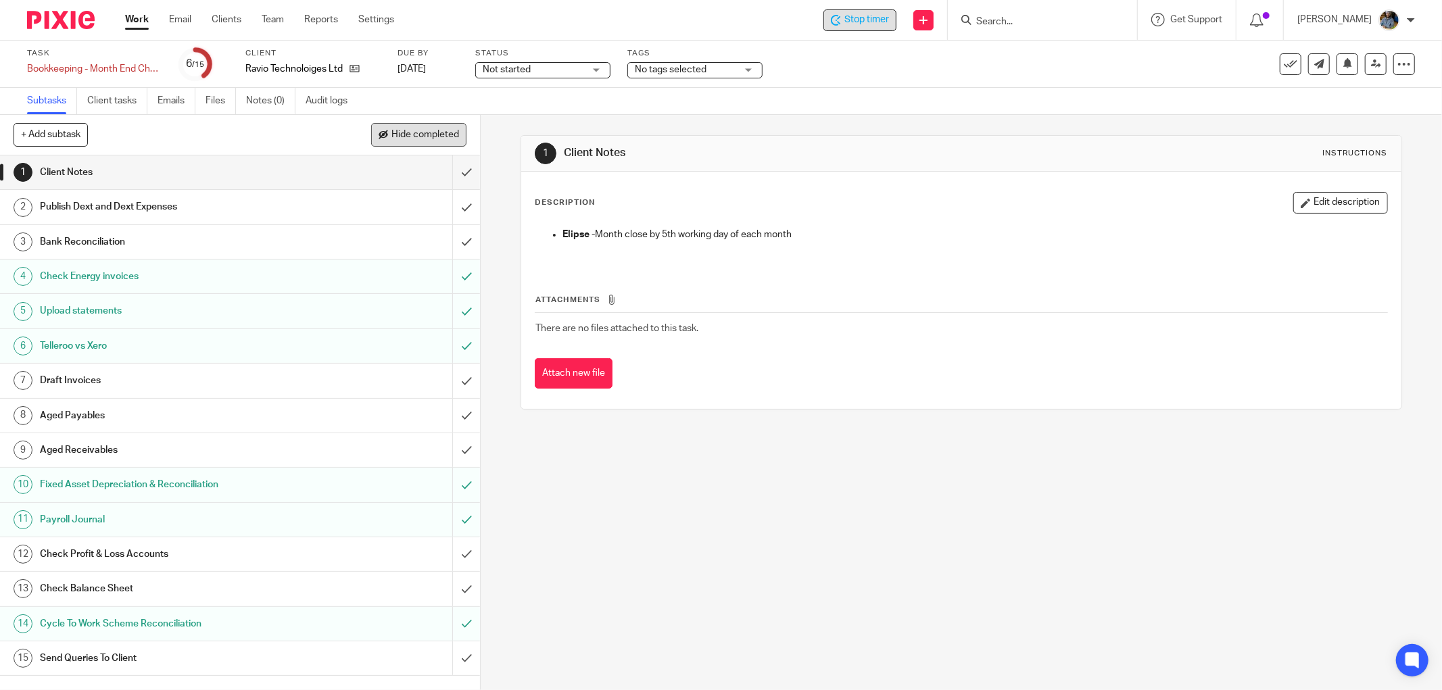
click at [422, 127] on button "Hide completed" at bounding box center [418, 134] width 95 height 23
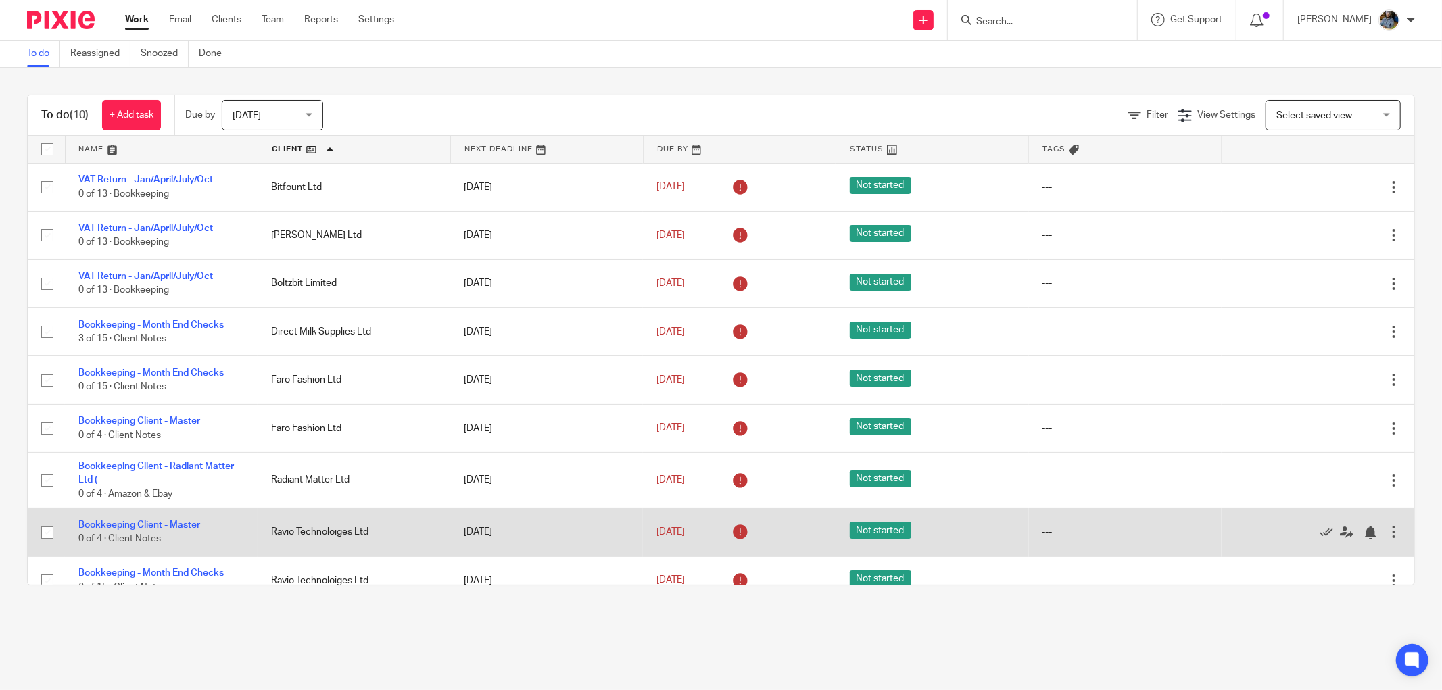
scroll to position [72, 0]
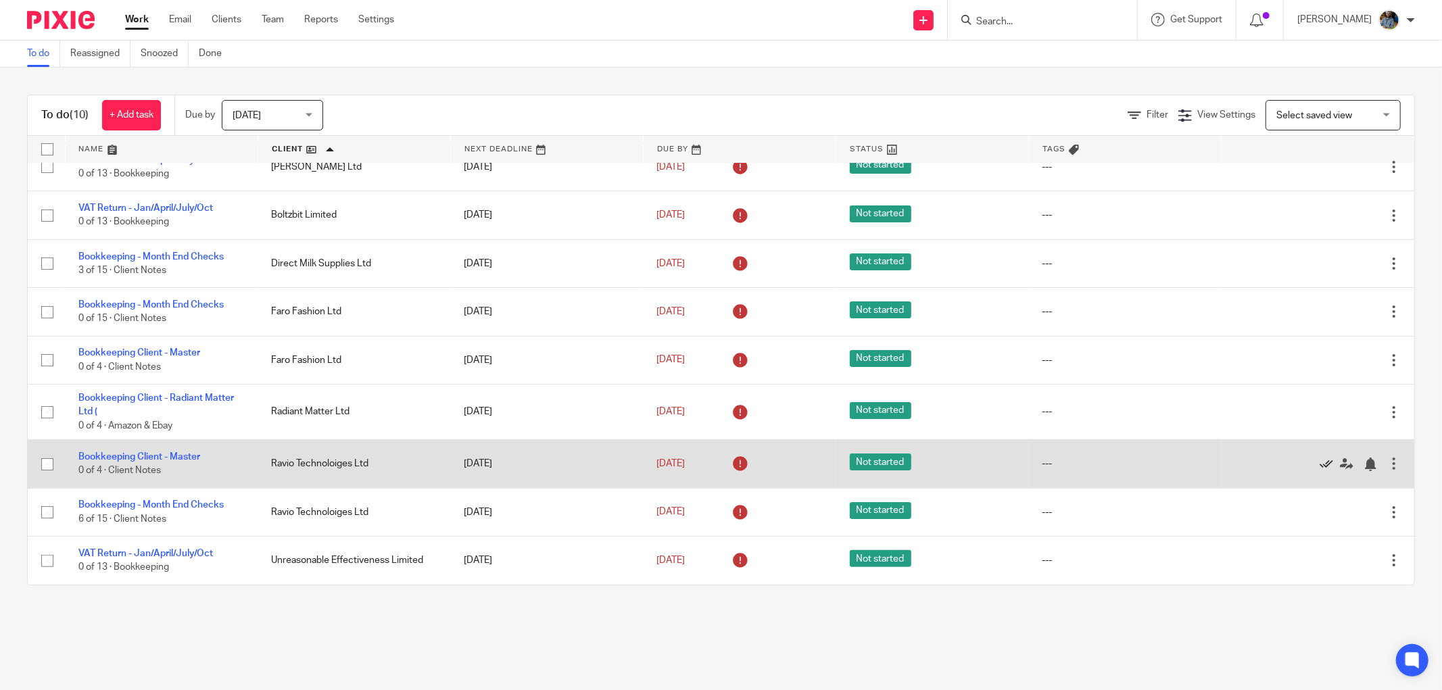
click at [1319, 462] on icon at bounding box center [1326, 465] width 14 height 14
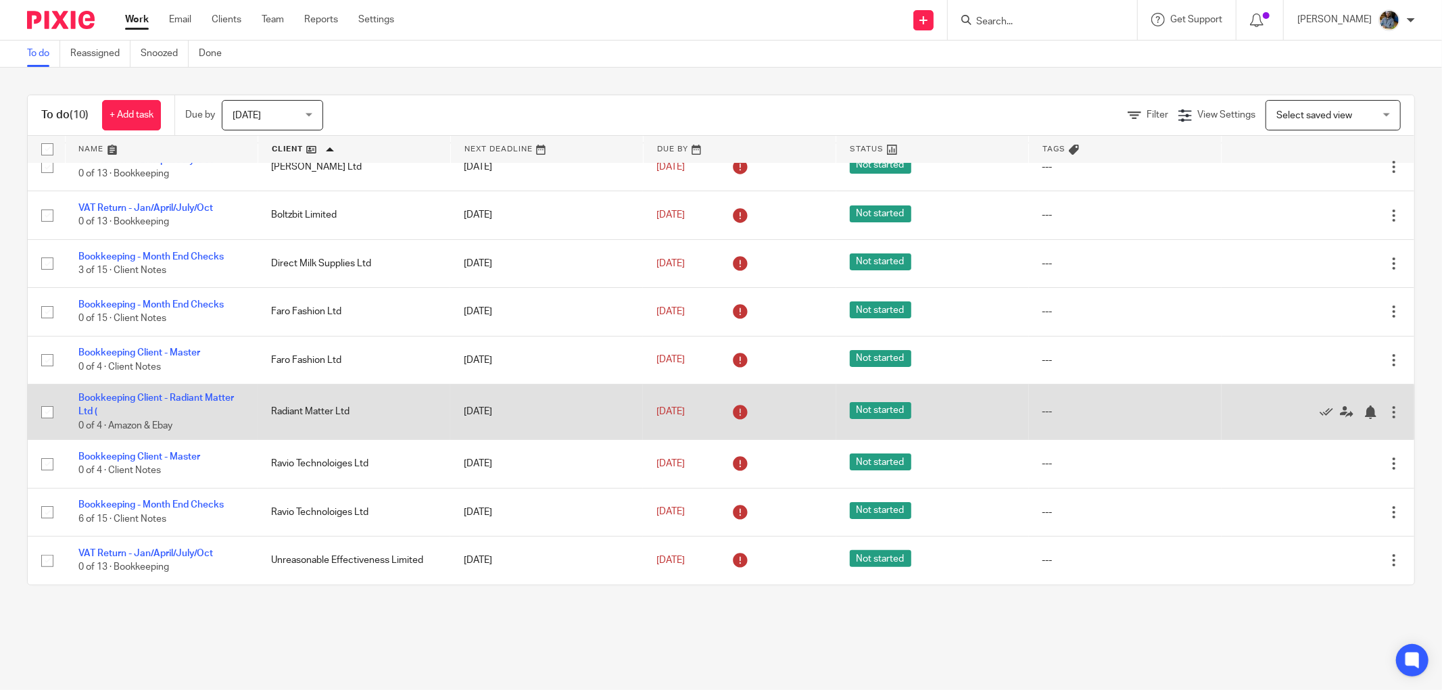
scroll to position [23, 0]
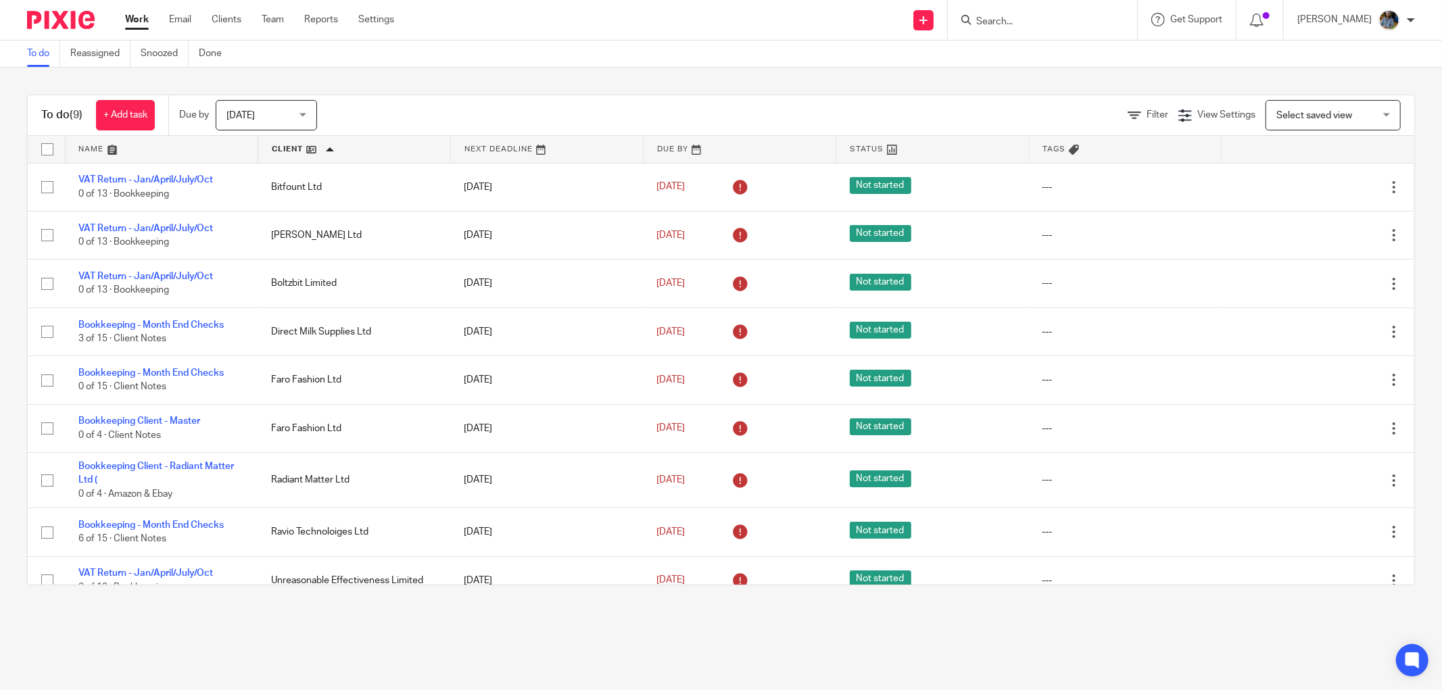
click at [625, 72] on div "To do (9) + Add task Due by [DATE] [DATE] [DATE] [DATE] This week Next week Thi…" at bounding box center [721, 340] width 1442 height 545
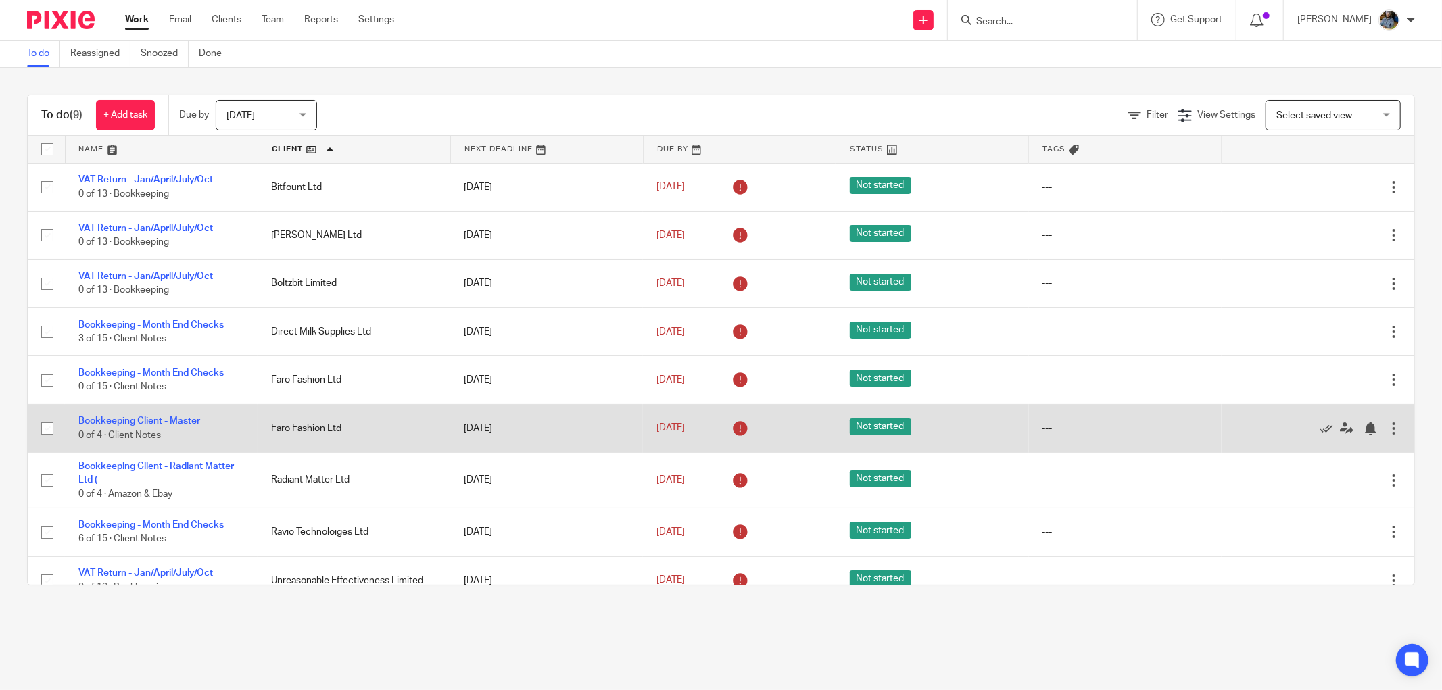
scroll to position [23, 0]
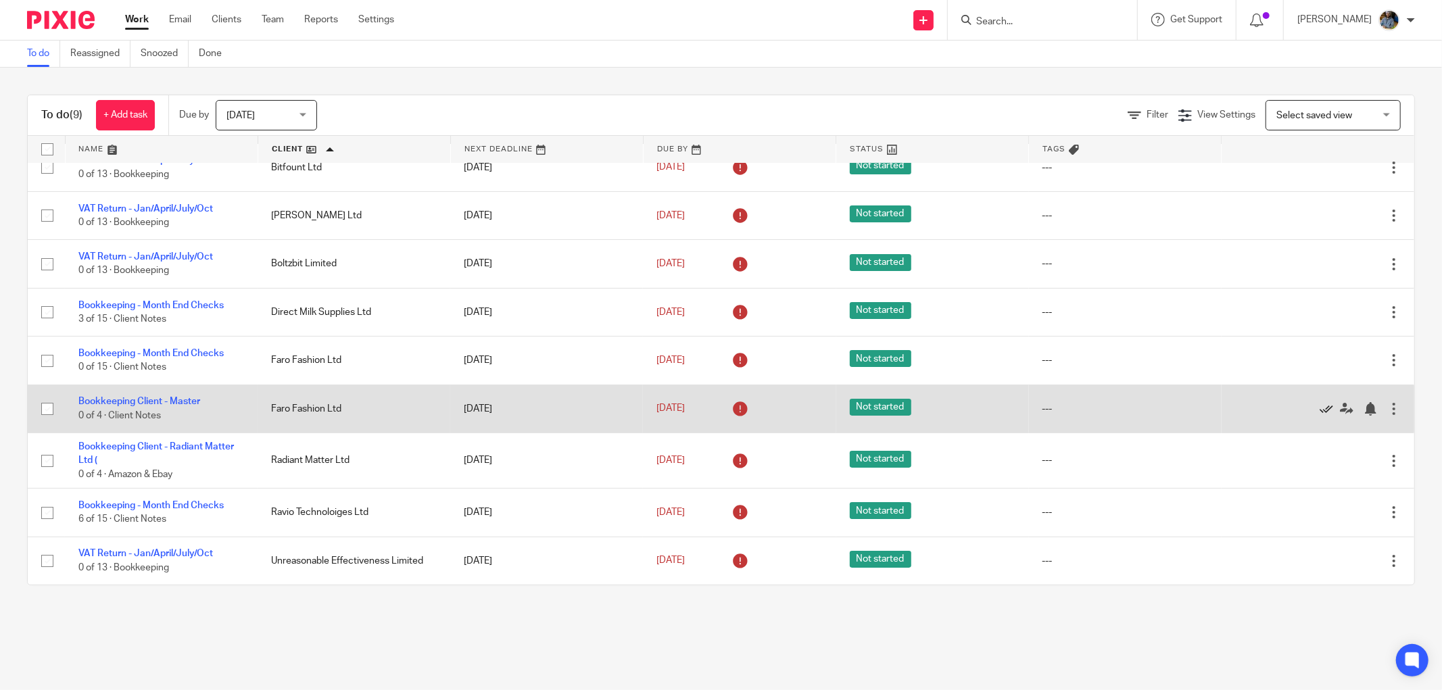
click at [1319, 406] on icon at bounding box center [1326, 409] width 14 height 14
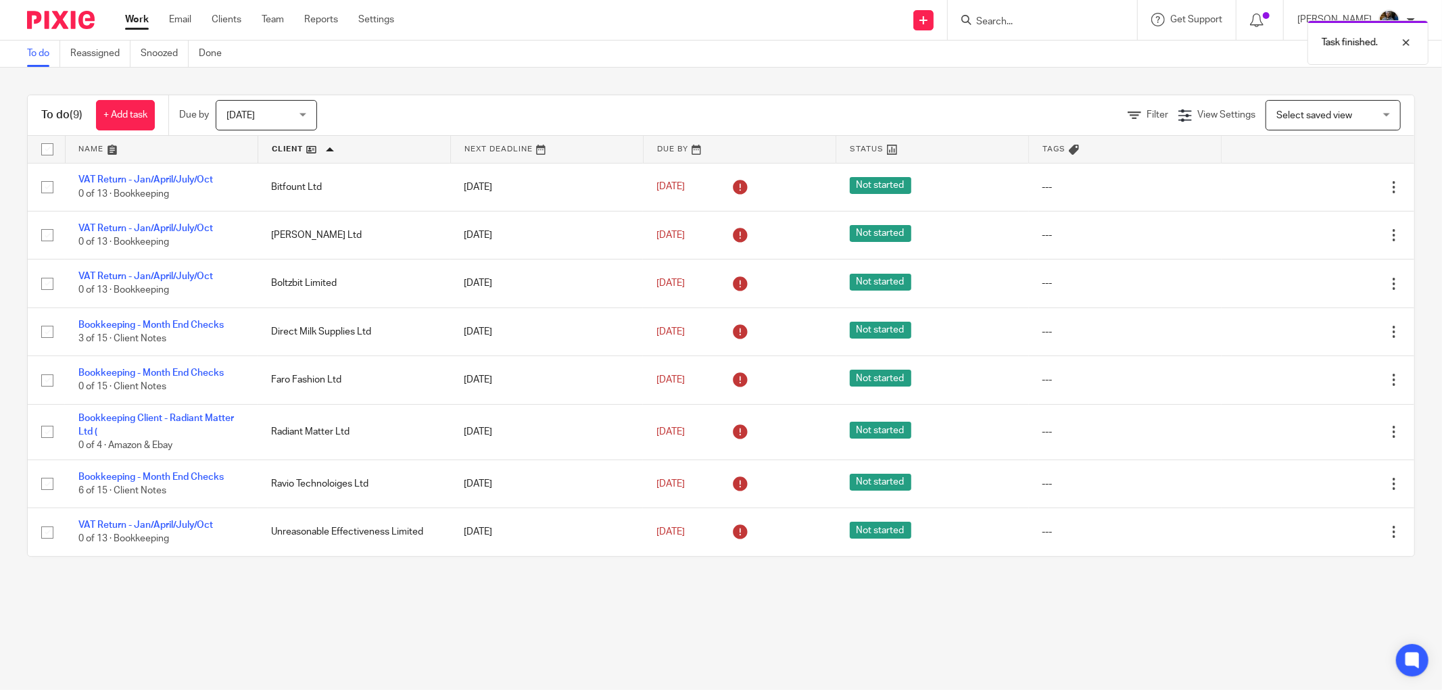
scroll to position [0, 0]
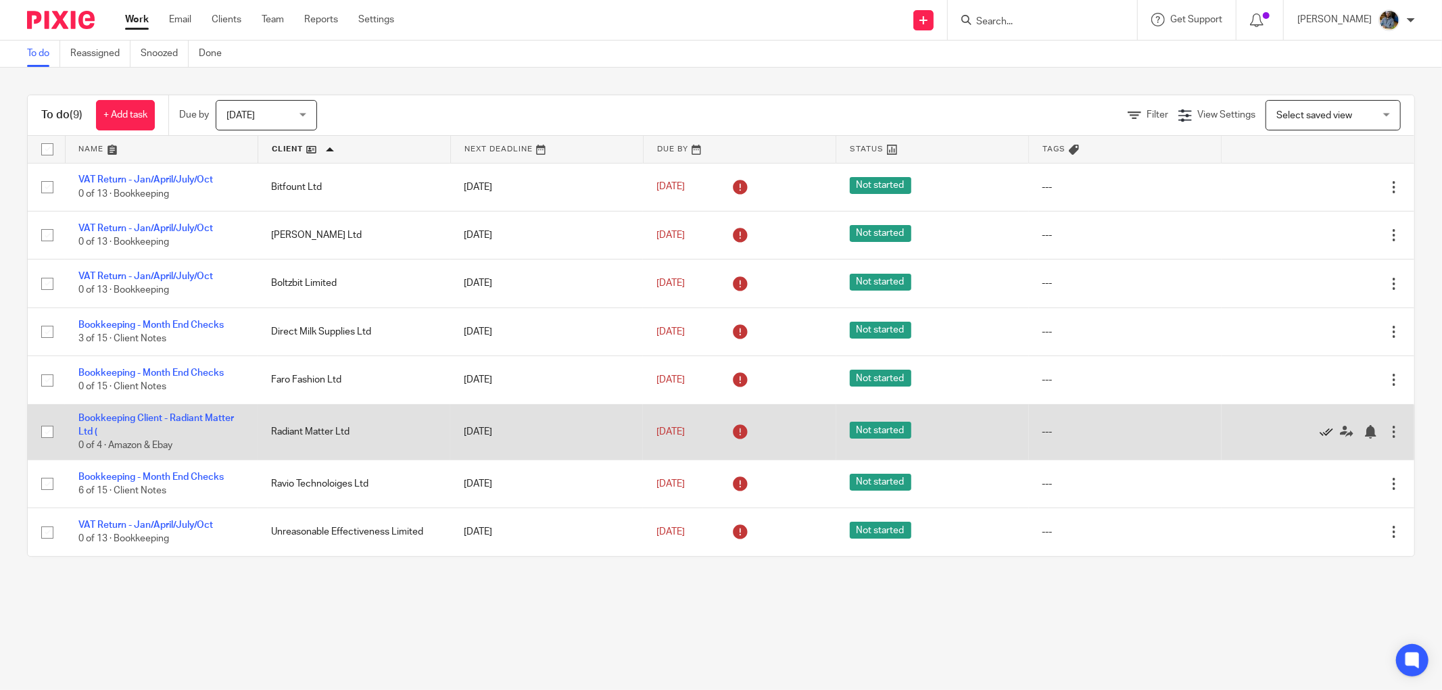
click at [1319, 435] on icon at bounding box center [1326, 432] width 14 height 14
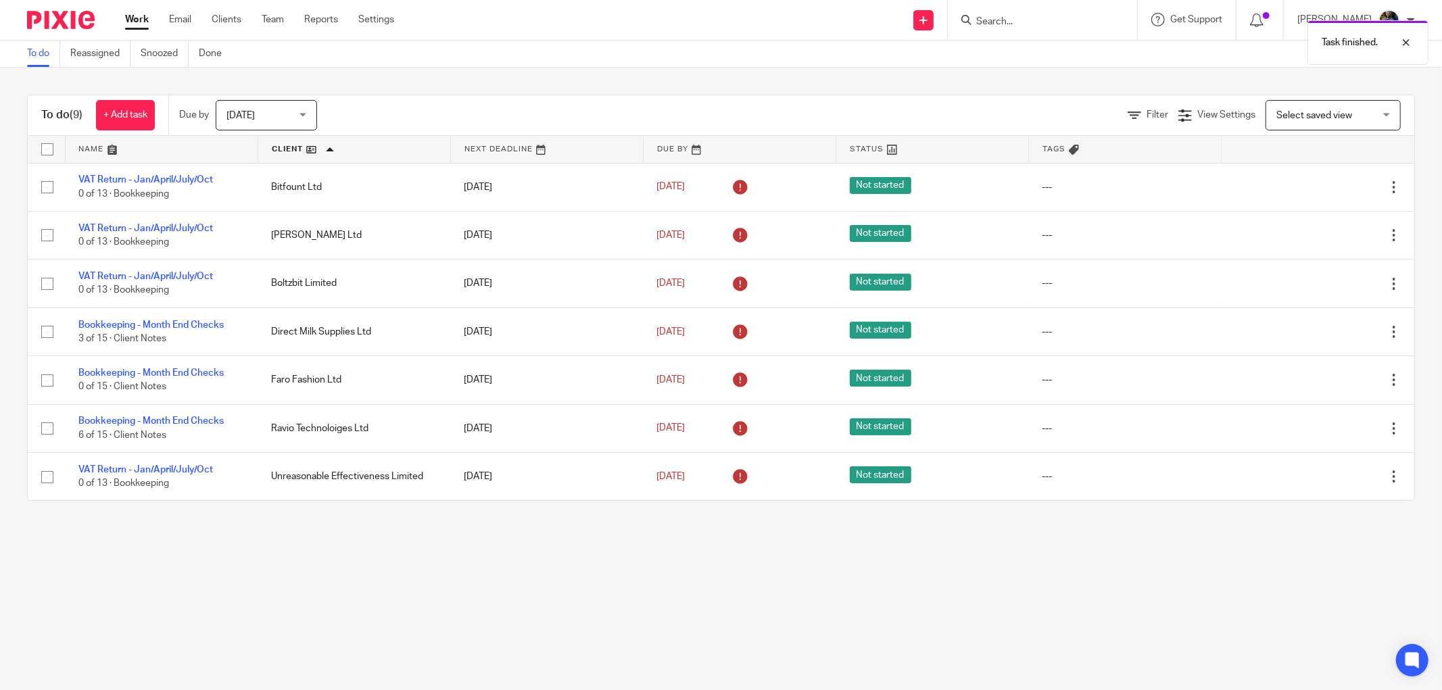
click at [659, 589] on main "To do Reassigned Snoozed Done To do (9) + Add task Due by [DATE] [DATE] [DATE] …" at bounding box center [721, 345] width 1442 height 690
click at [320, 572] on main "To do Reassigned Snoozed Done To do (9) + Add task Due by [DATE] [DATE] [DATE] …" at bounding box center [721, 345] width 1442 height 690
click at [536, 49] on div "To do Reassigned Snoozed Done" at bounding box center [721, 54] width 1442 height 27
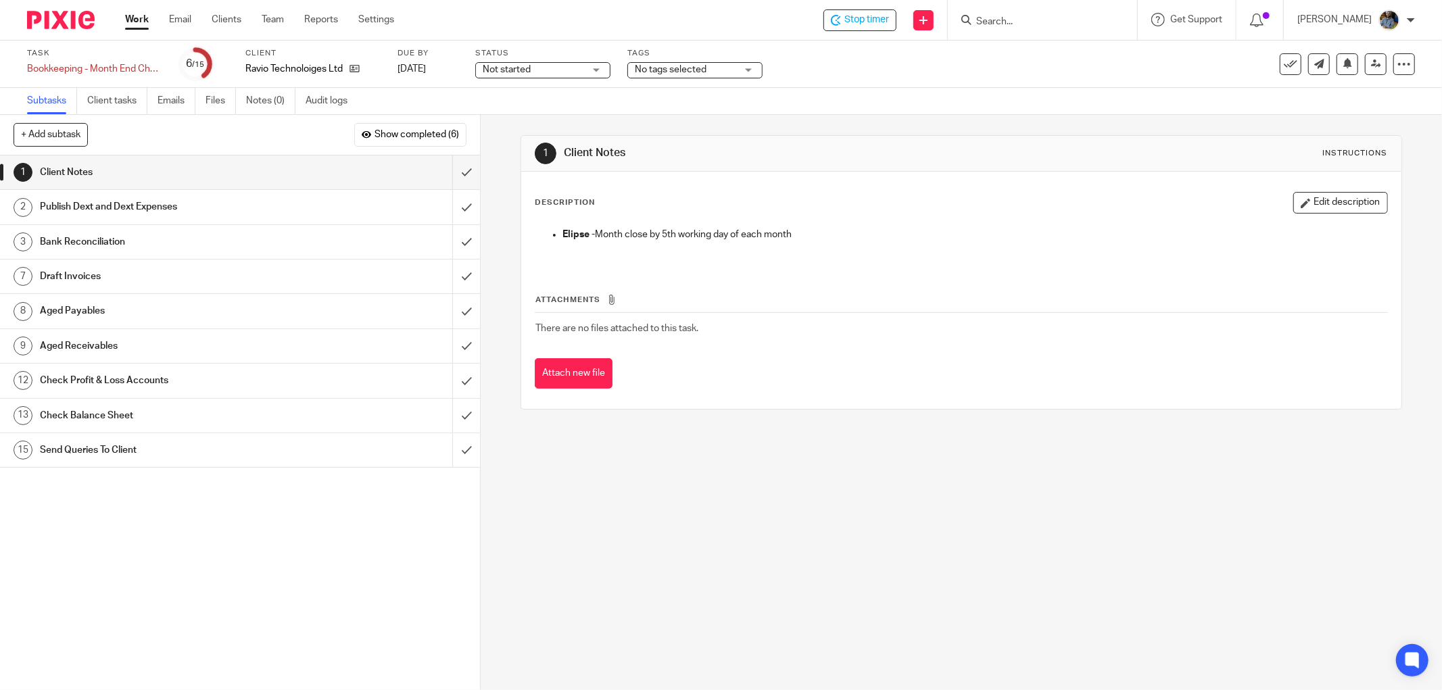
drag, startPoint x: 735, startPoint y: 139, endPoint x: 729, endPoint y: 132, distance: 8.6
click at [733, 139] on div "1 Client Notes Instructions" at bounding box center [961, 154] width 880 height 36
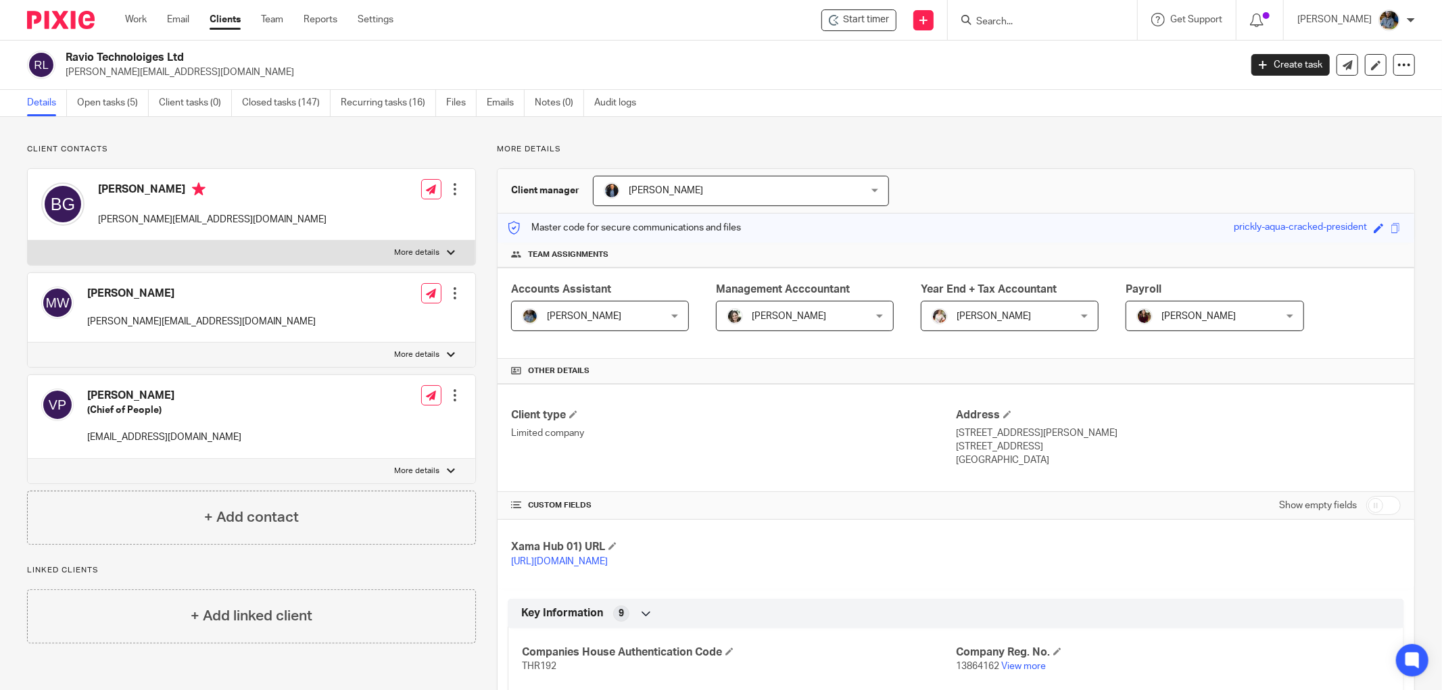
scroll to position [225, 0]
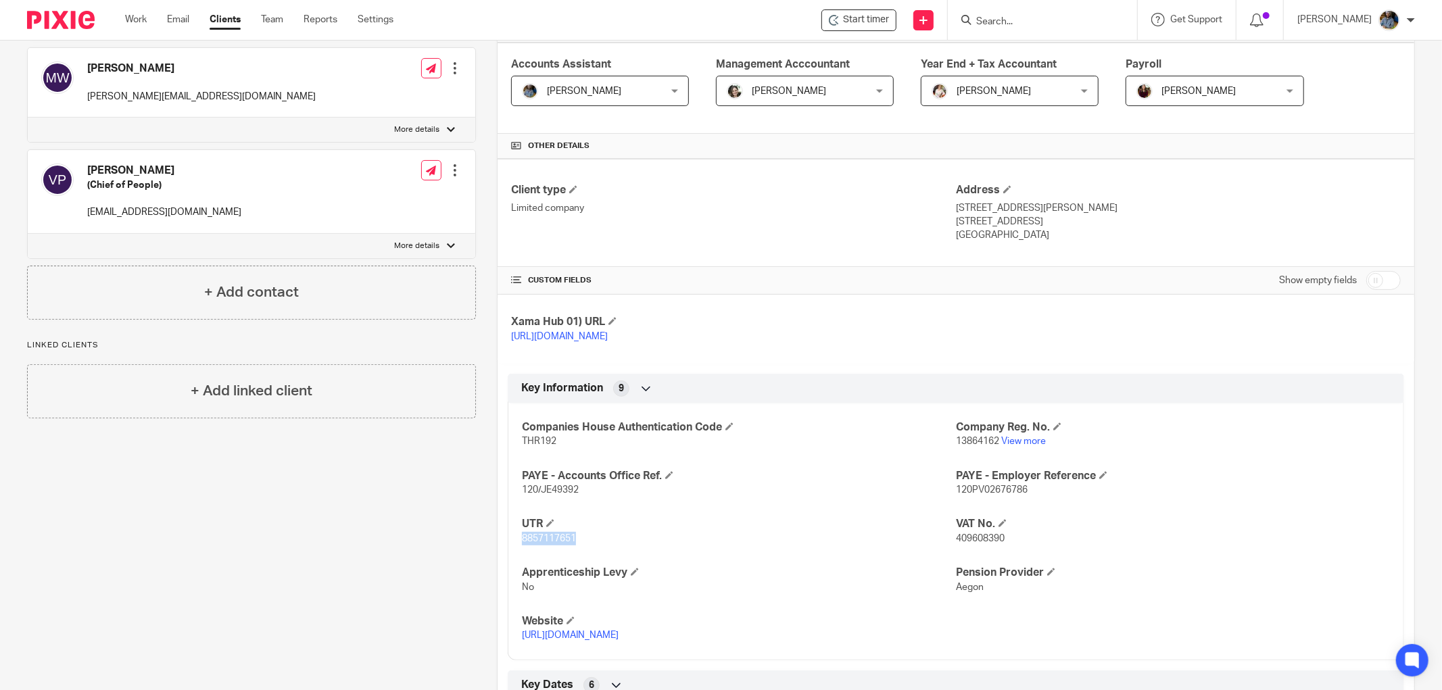
drag, startPoint x: 575, startPoint y: 537, endPoint x: 520, endPoint y: 543, distance: 54.5
click at [522, 543] on p "8857117651" at bounding box center [739, 539] width 434 height 14
copy span "8857117651"
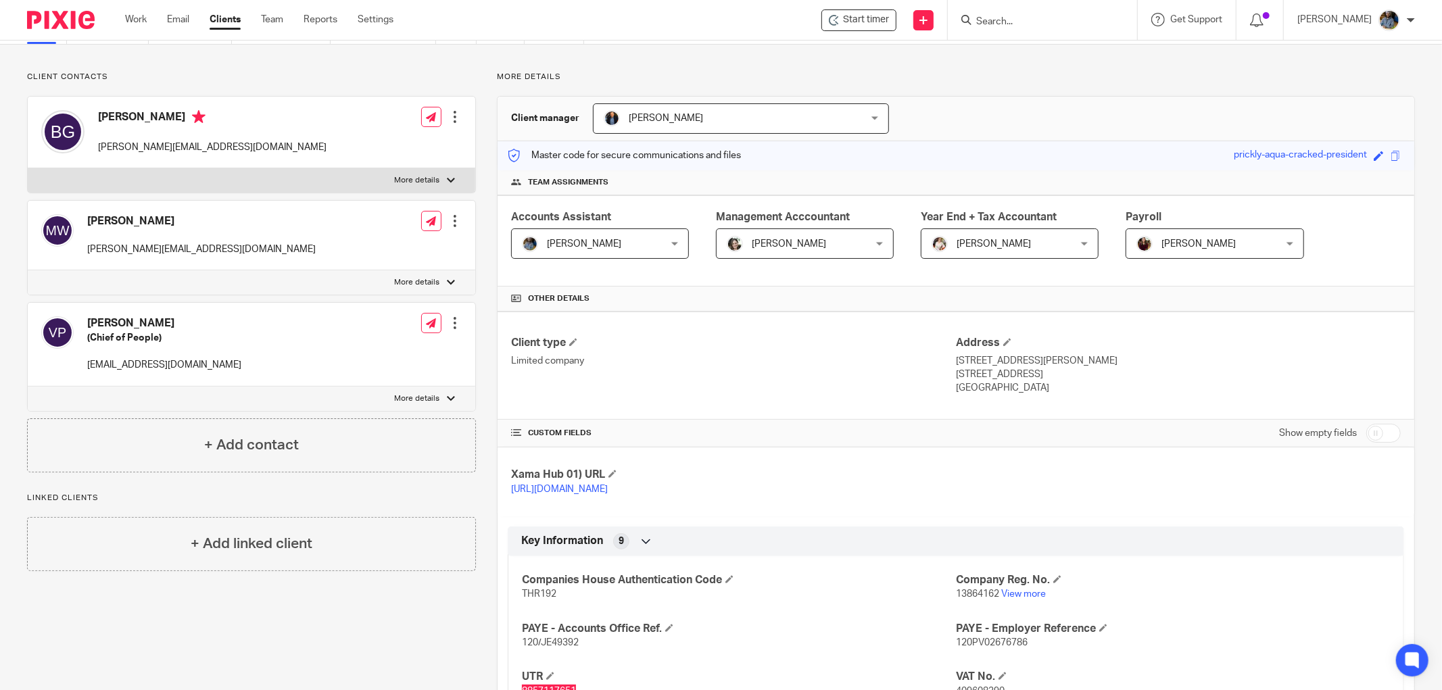
scroll to position [0, 0]
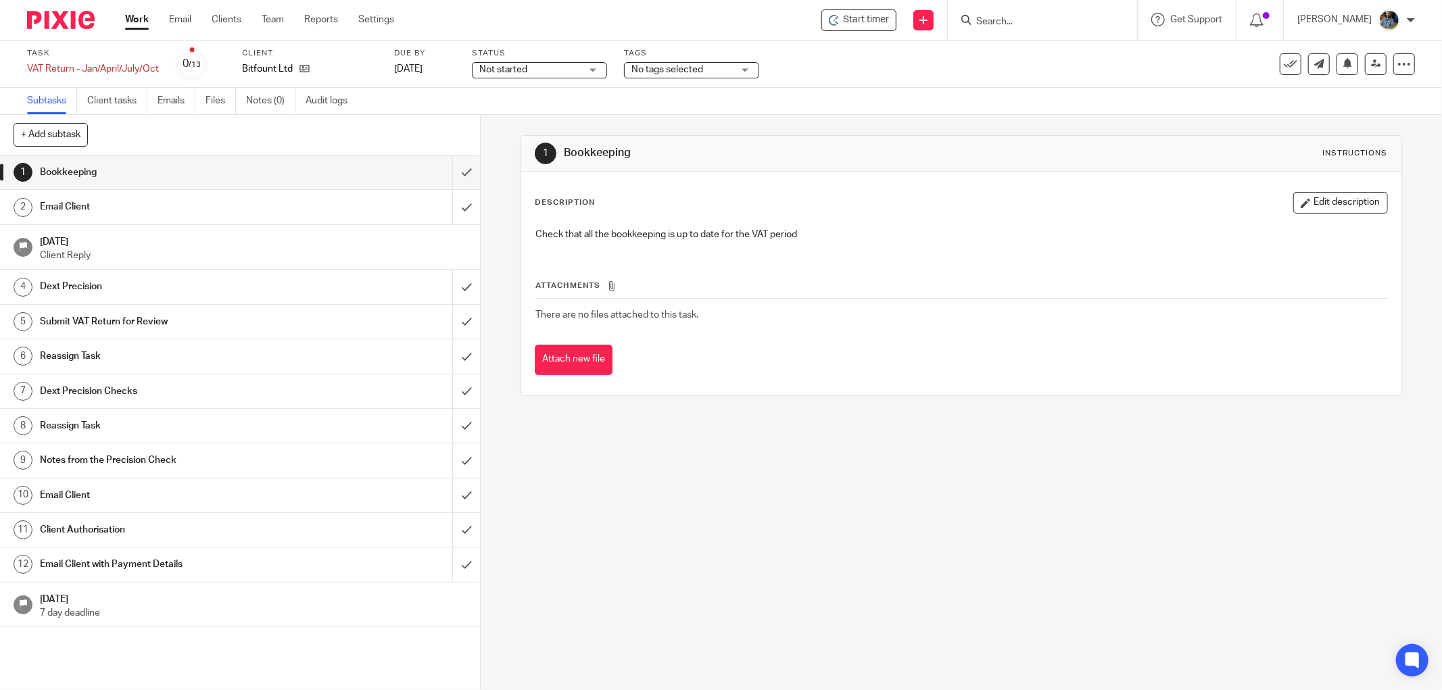
click at [869, 24] on span "Start timer" at bounding box center [866, 20] width 46 height 14
click at [870, 26] on span "Start timer" at bounding box center [866, 20] width 46 height 14
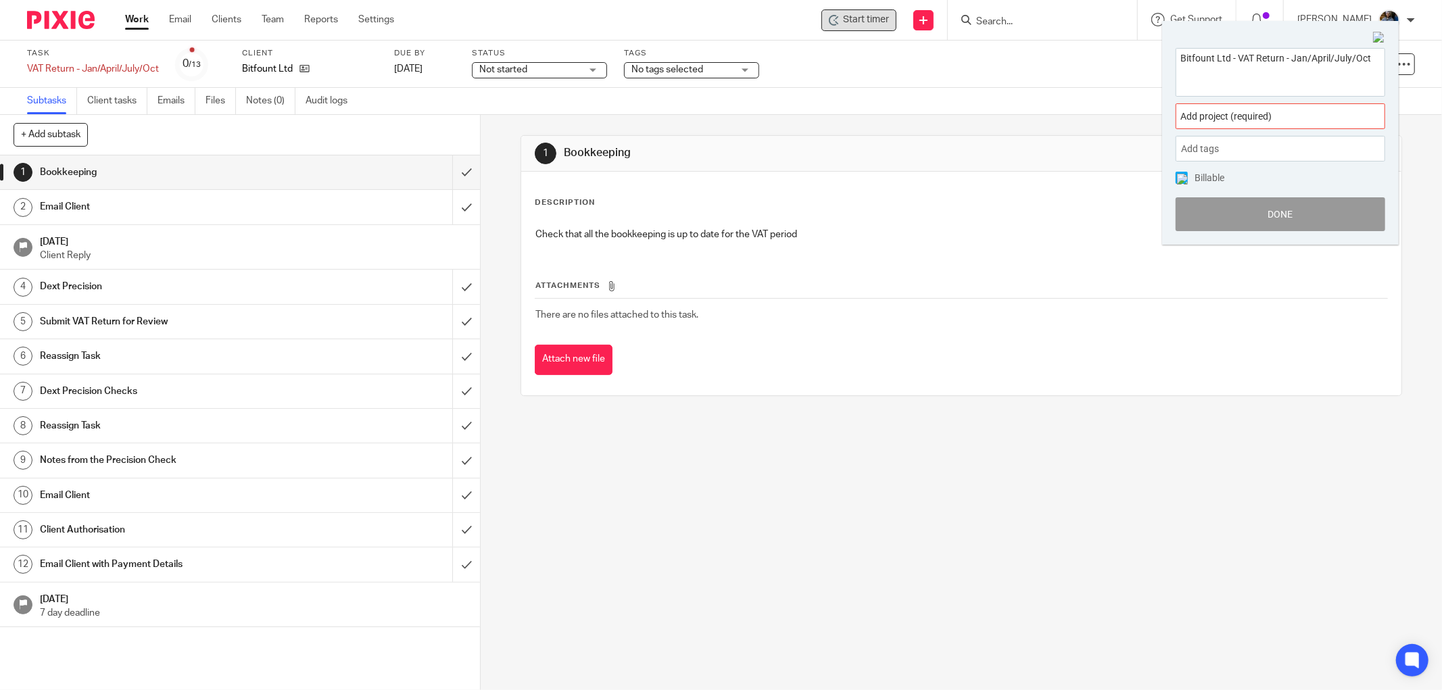
click at [1274, 107] on div "Add project (required) :" at bounding box center [1280, 116] width 210 height 26
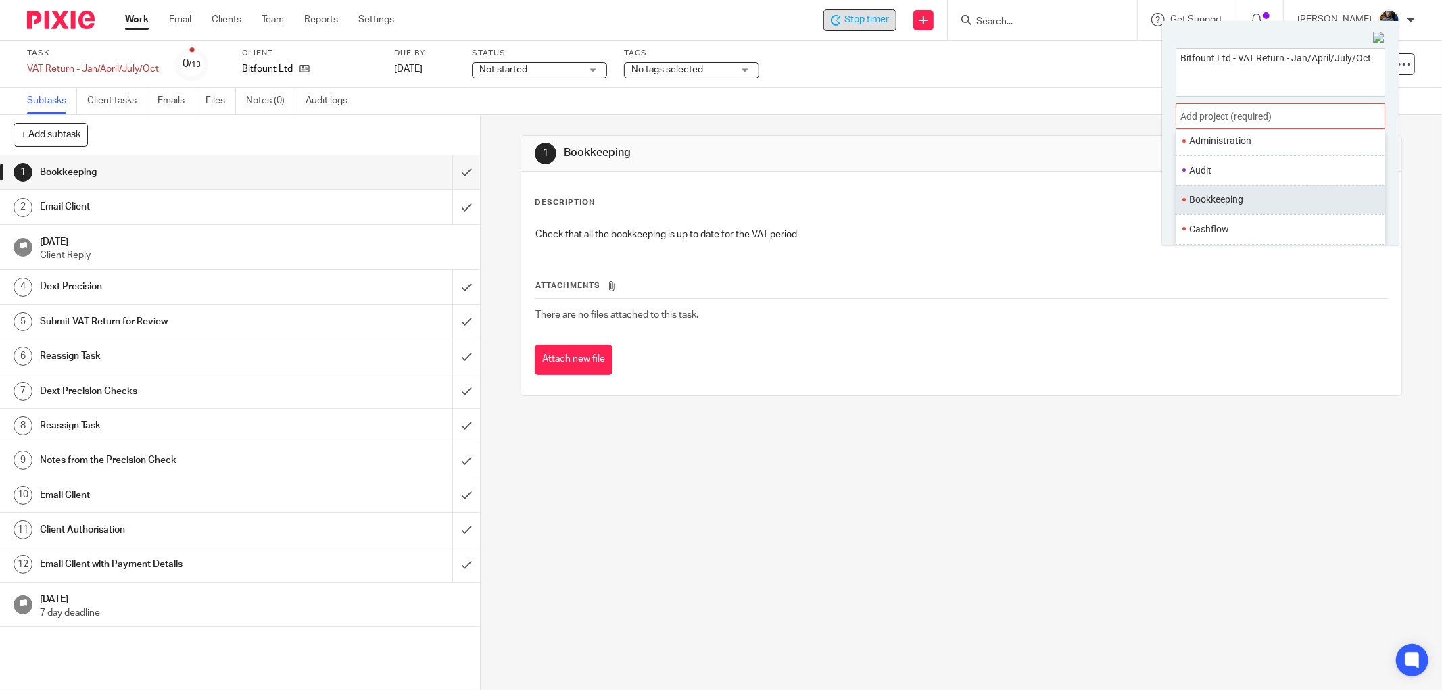
click at [1221, 197] on li "Bookkeeping" at bounding box center [1277, 200] width 176 height 14
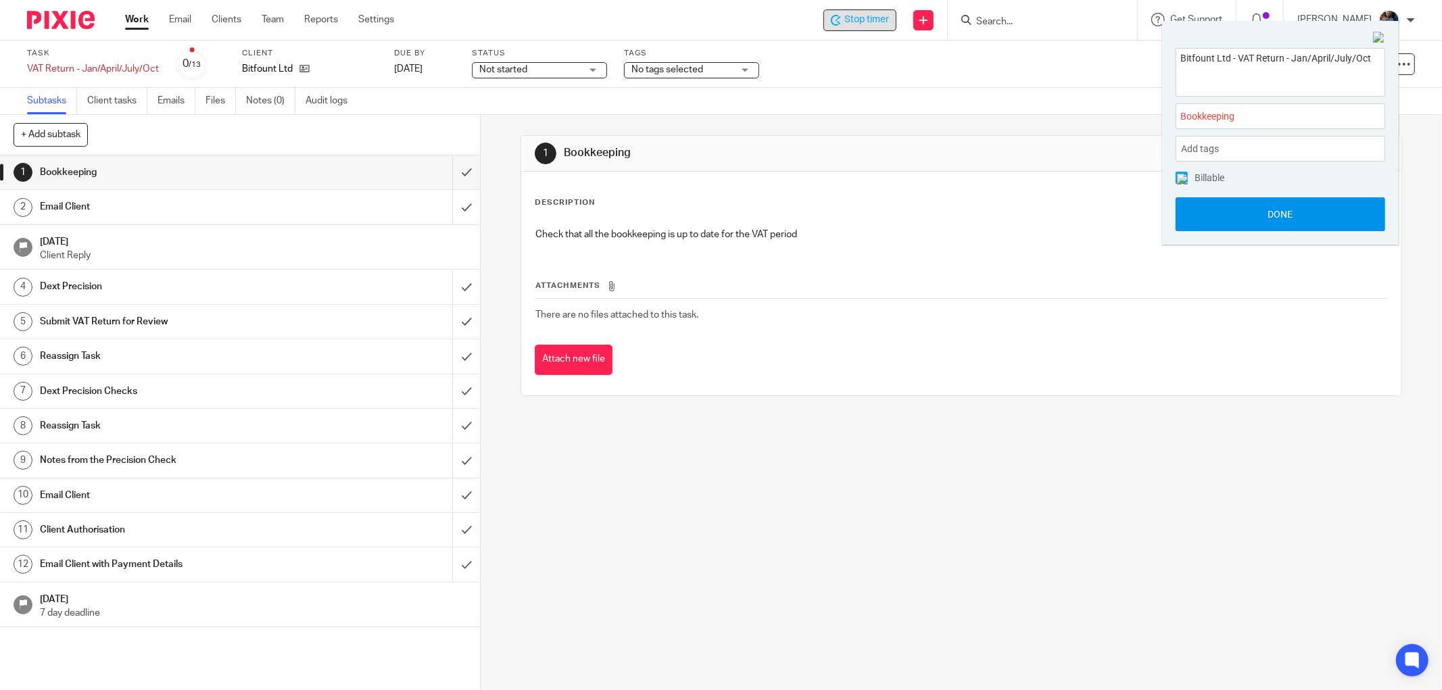
click at [1283, 212] on button "Done" at bounding box center [1280, 214] width 210 height 34
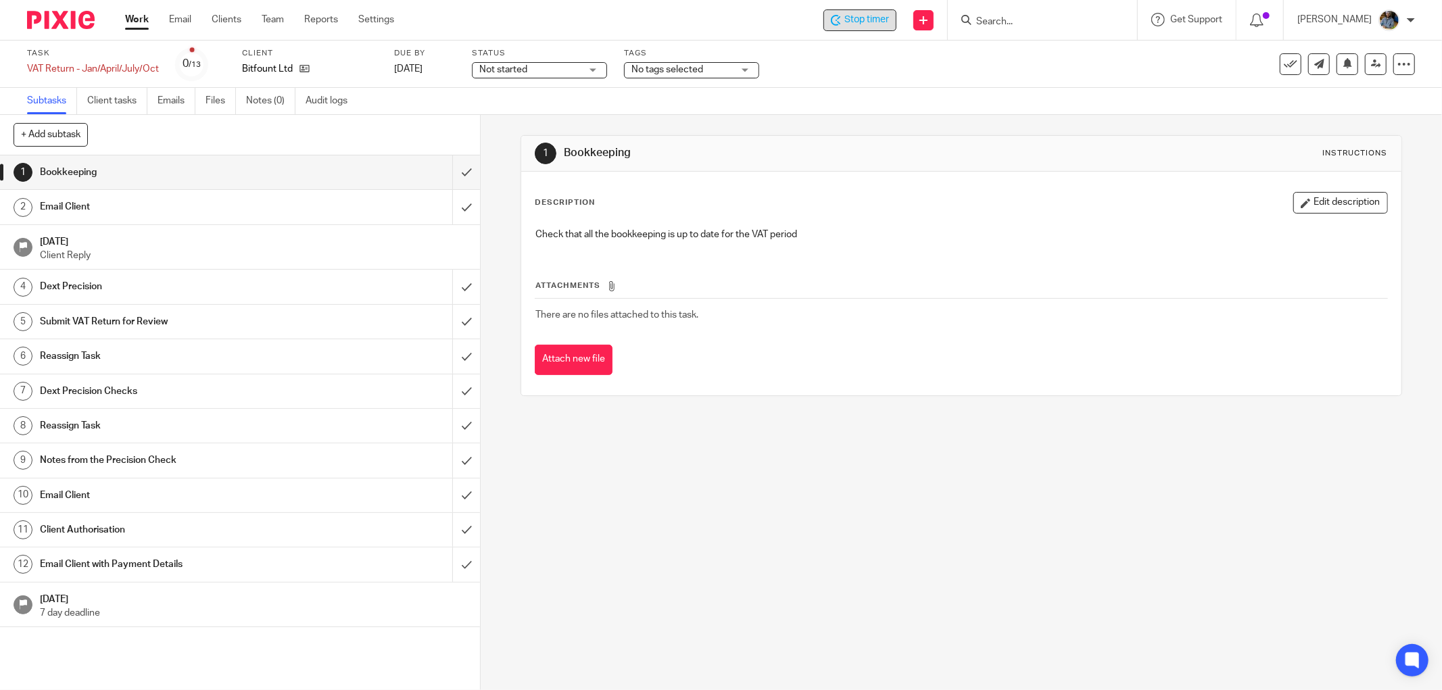
drag, startPoint x: 967, startPoint y: 266, endPoint x: 483, endPoint y: 518, distance: 546.3
click at [967, 268] on div "Attachments There are no files attached to this task. Attach new file" at bounding box center [961, 313] width 853 height 123
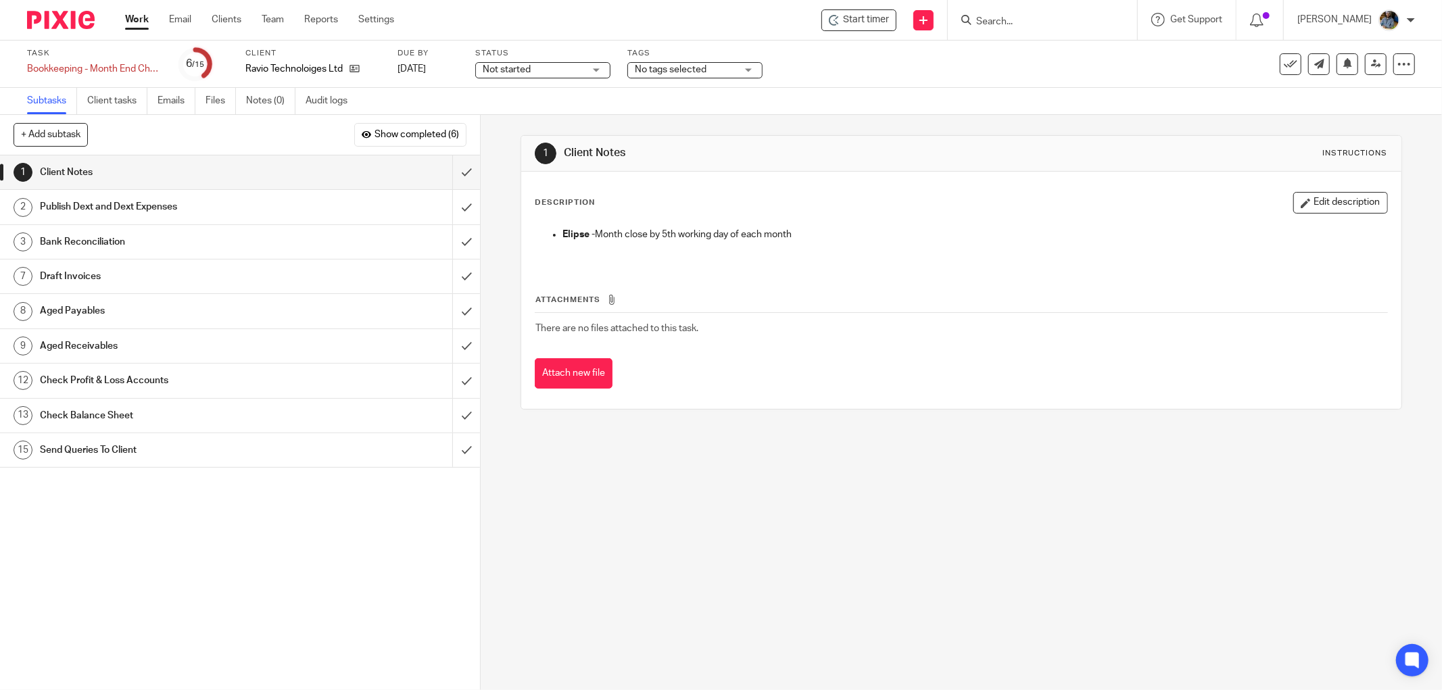
click at [922, 239] on p "Elipse - Month close by 5th working day of each month" at bounding box center [974, 235] width 825 height 14
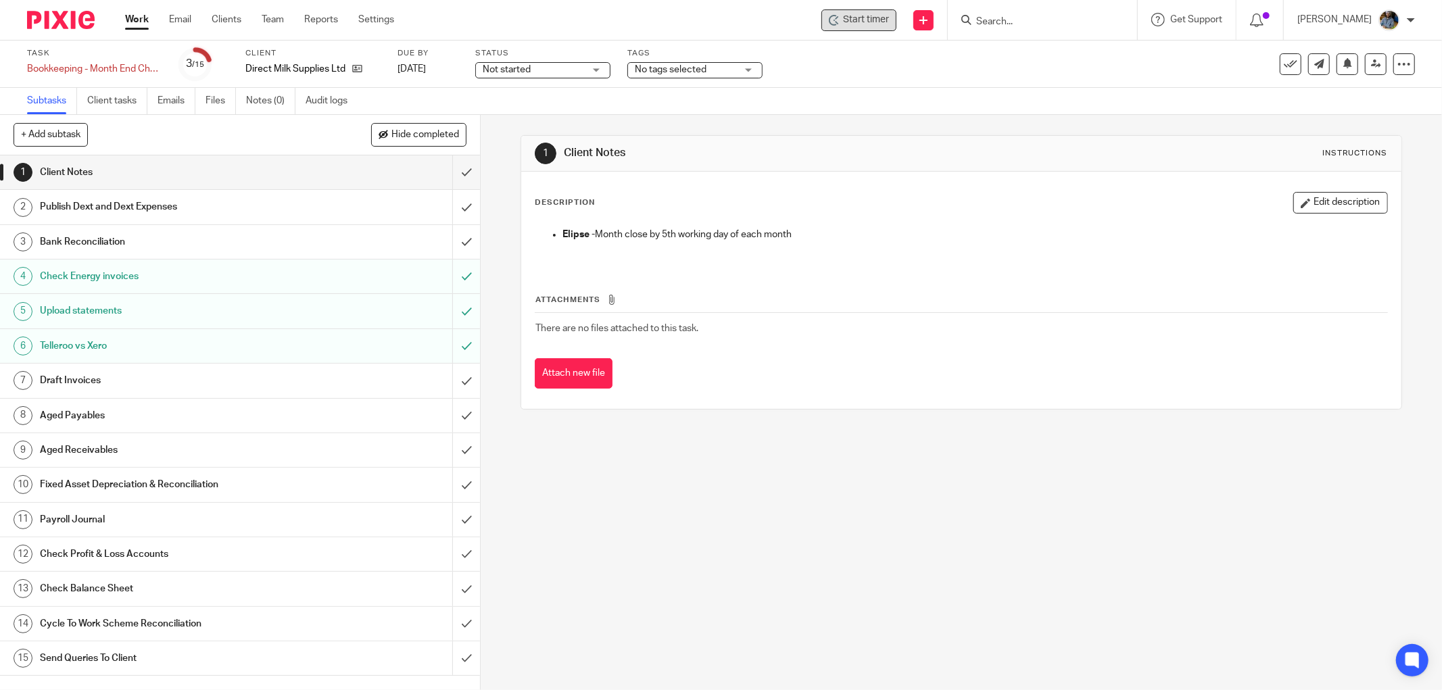
click at [884, 18] on span "Start timer" at bounding box center [866, 20] width 46 height 14
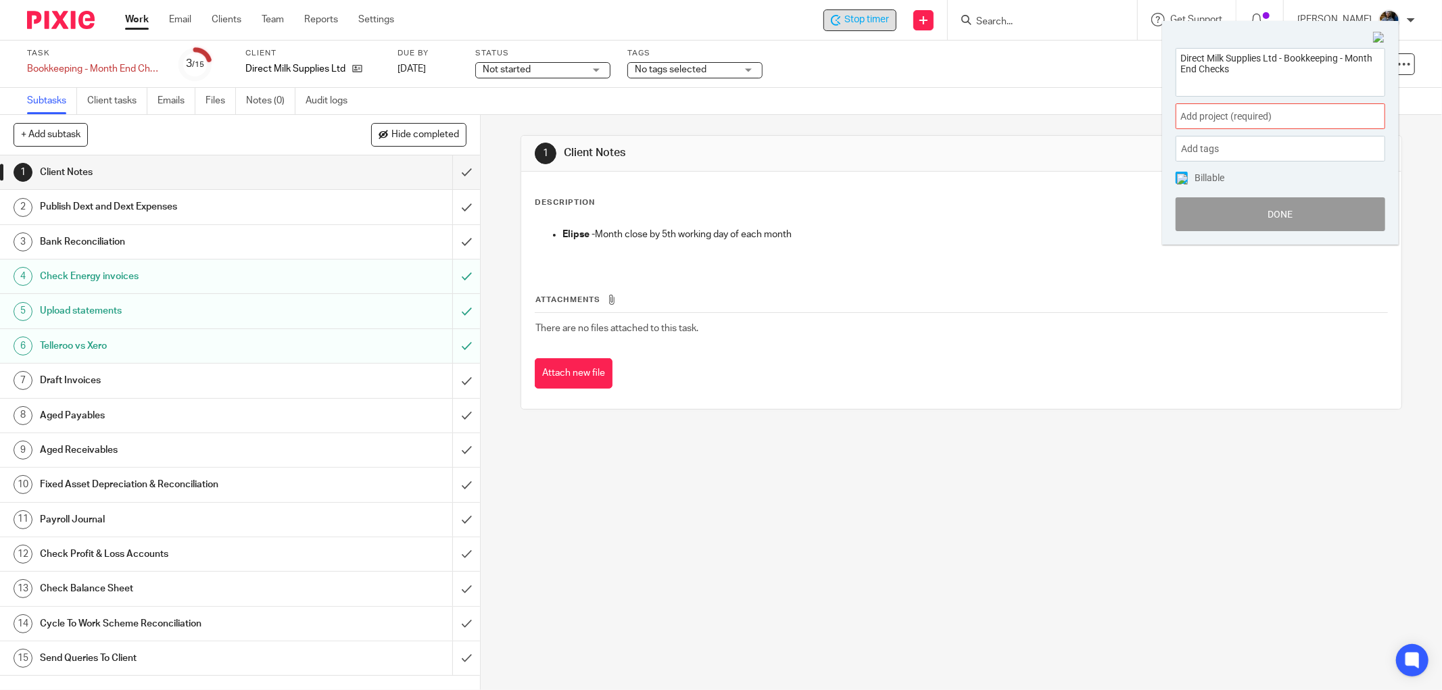
click at [1286, 103] on div "Direct Milk Supplies Ltd - Bookkeeping - Month End Checks Add project (required…" at bounding box center [1280, 139] width 237 height 211
click at [1292, 109] on div "Add project (required) :" at bounding box center [1280, 116] width 210 height 26
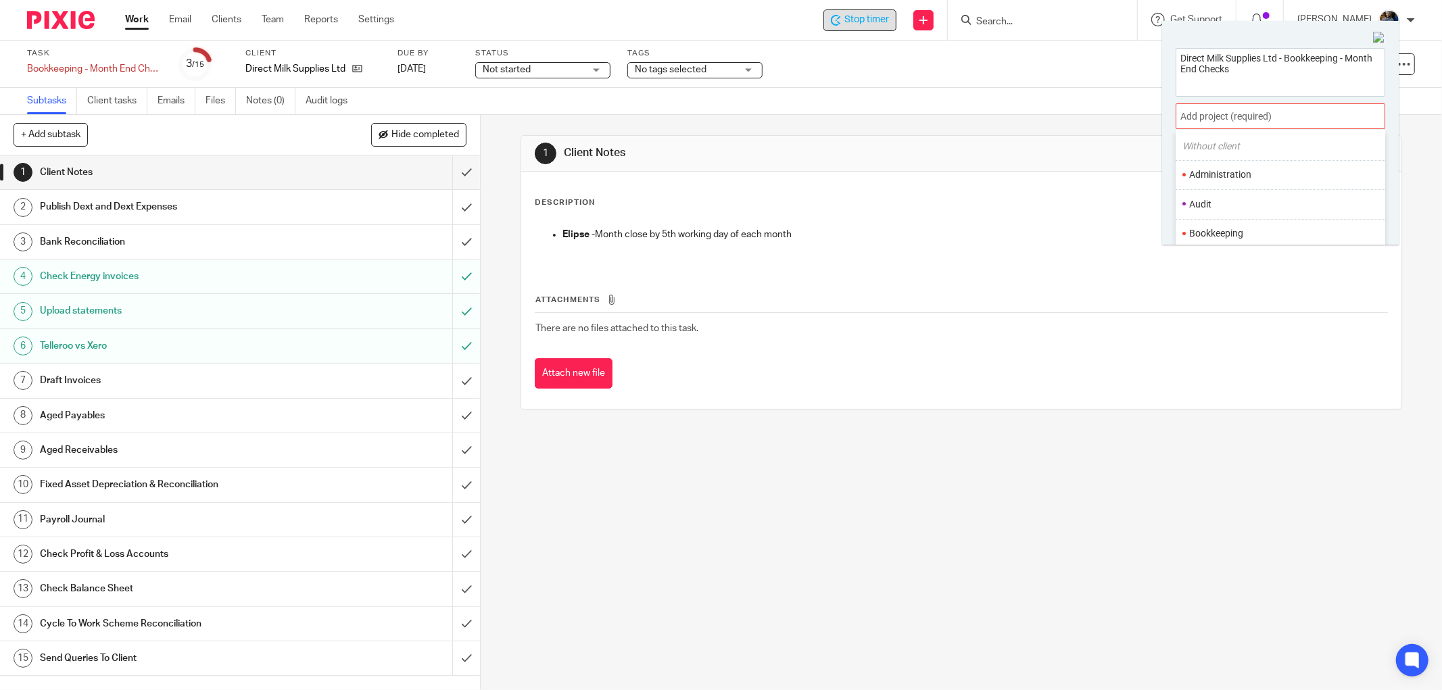
scroll to position [75, 0]
click at [1228, 205] on li "Bookkeeping" at bounding box center [1277, 200] width 176 height 14
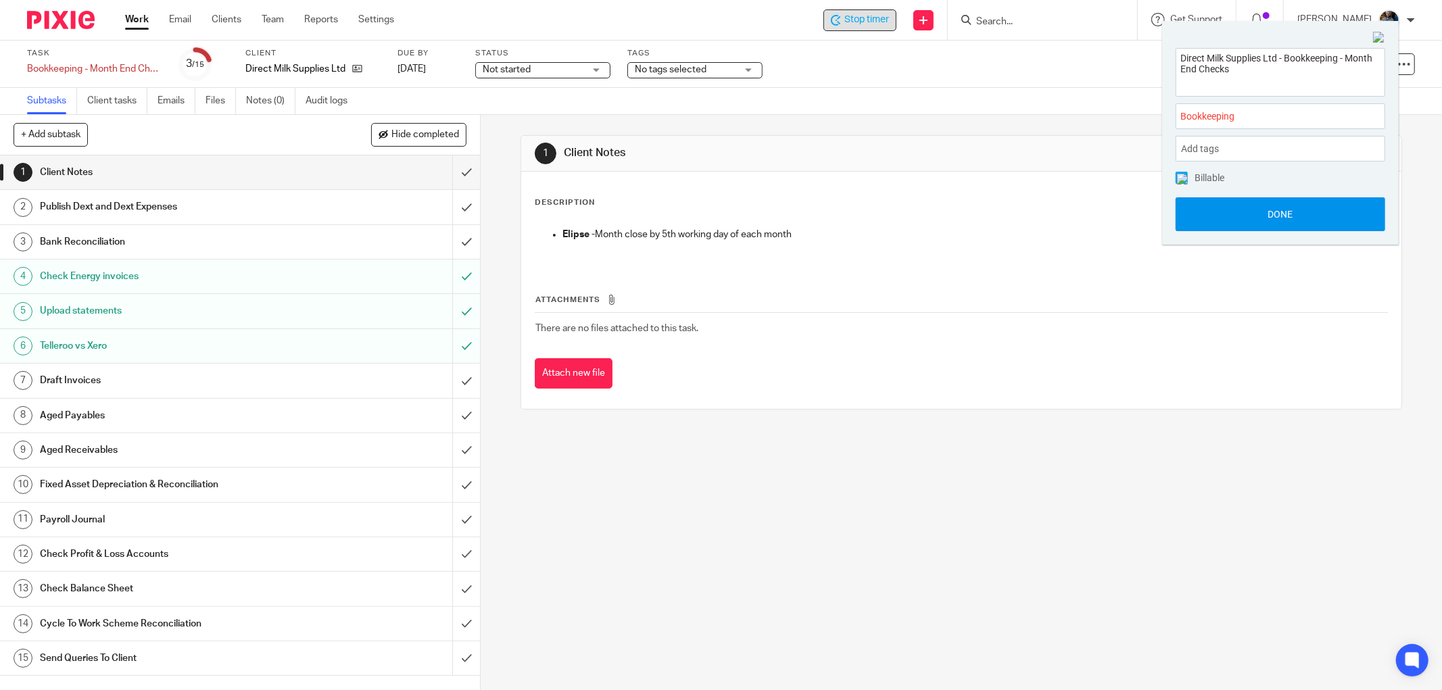
click at [1282, 218] on button "Done" at bounding box center [1280, 214] width 210 height 34
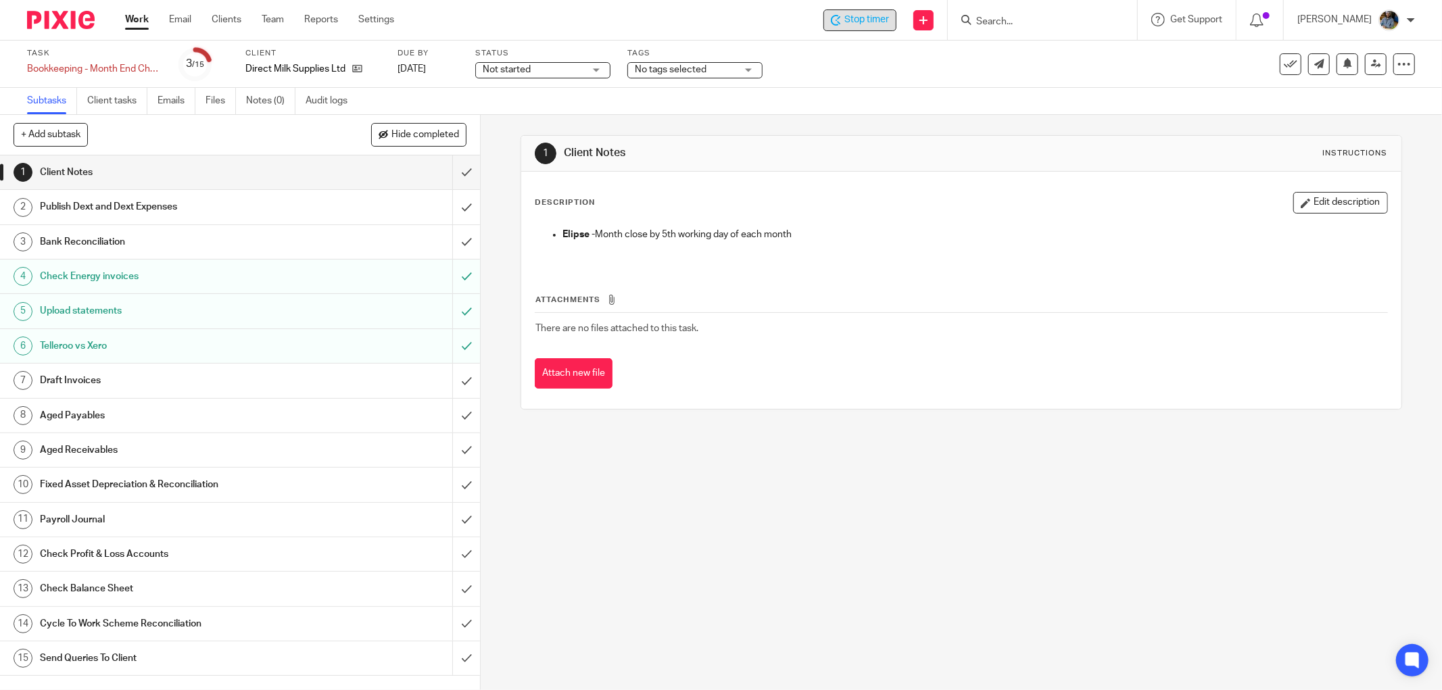
click at [850, 390] on div "Description Edit description [PERSON_NAME] - Month close by 5th working day of …" at bounding box center [961, 290] width 880 height 237
drag, startPoint x: 1048, startPoint y: 241, endPoint x: 990, endPoint y: 233, distance: 58.8
click at [1023, 241] on p at bounding box center [974, 248] width 825 height 14
drag, startPoint x: 764, startPoint y: 203, endPoint x: 419, endPoint y: 3, distance: 398.9
click at [747, 195] on div "Description Edit description" at bounding box center [961, 203] width 853 height 22
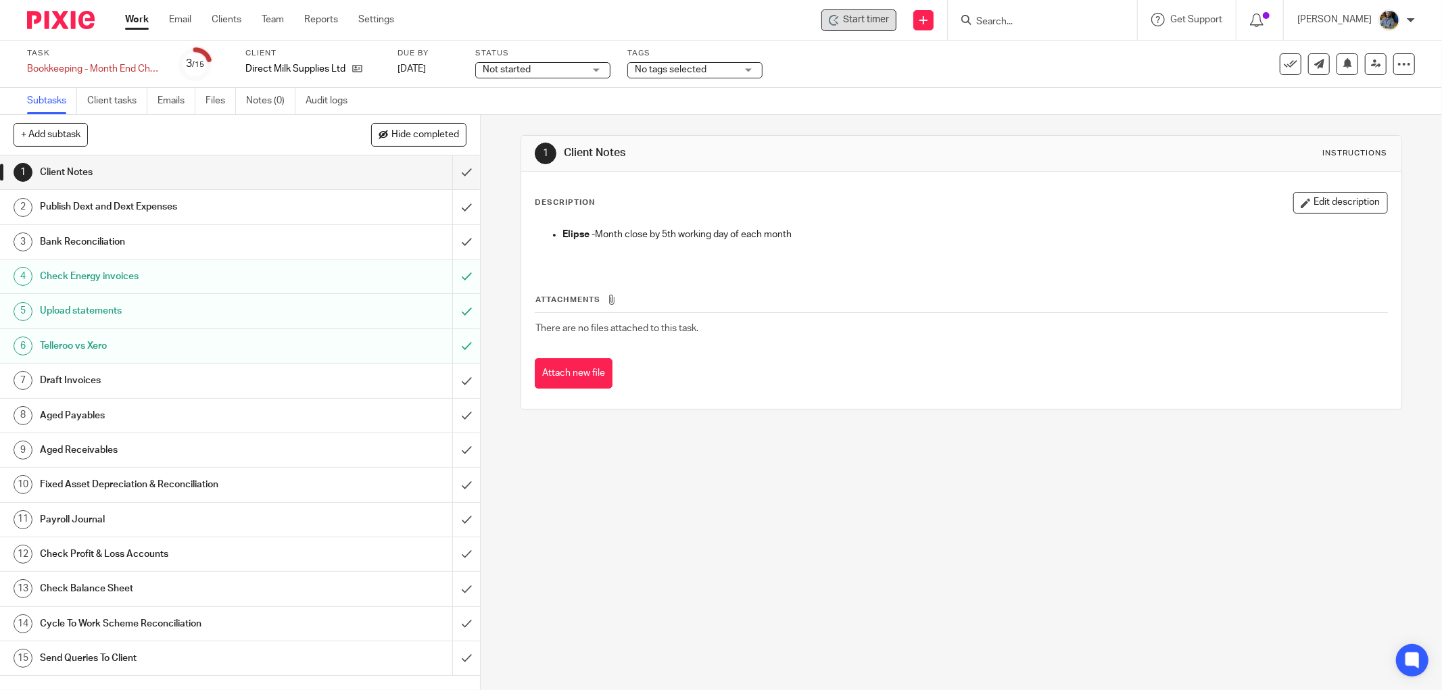
drag, startPoint x: 985, startPoint y: 181, endPoint x: 1221, endPoint y: 187, distance: 236.0
click at [984, 181] on div "Description Edit description [PERSON_NAME] - Month close by 5th working day of …" at bounding box center [961, 290] width 880 height 237
